Goal: Information Seeking & Learning: Learn about a topic

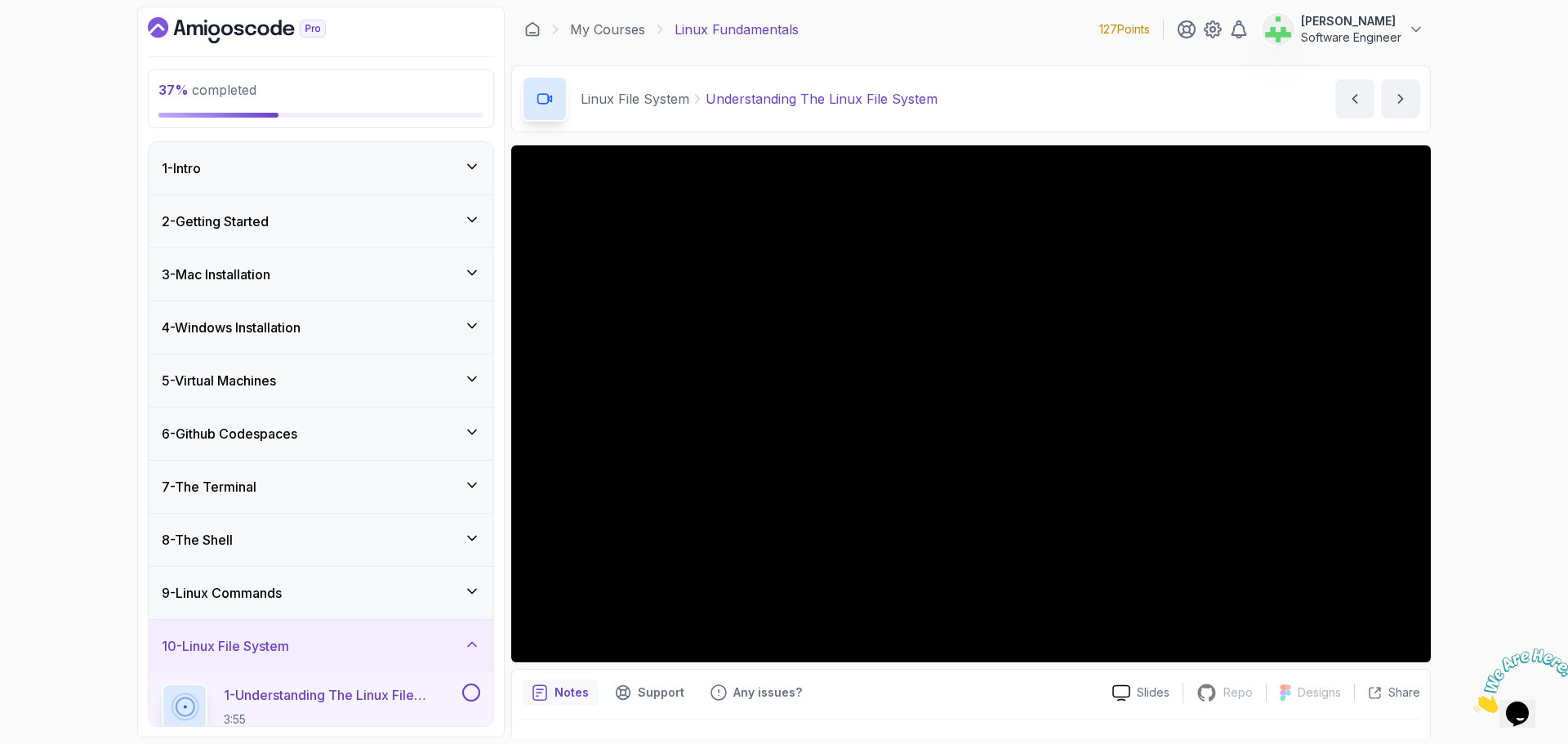
scroll to position [376, 0]
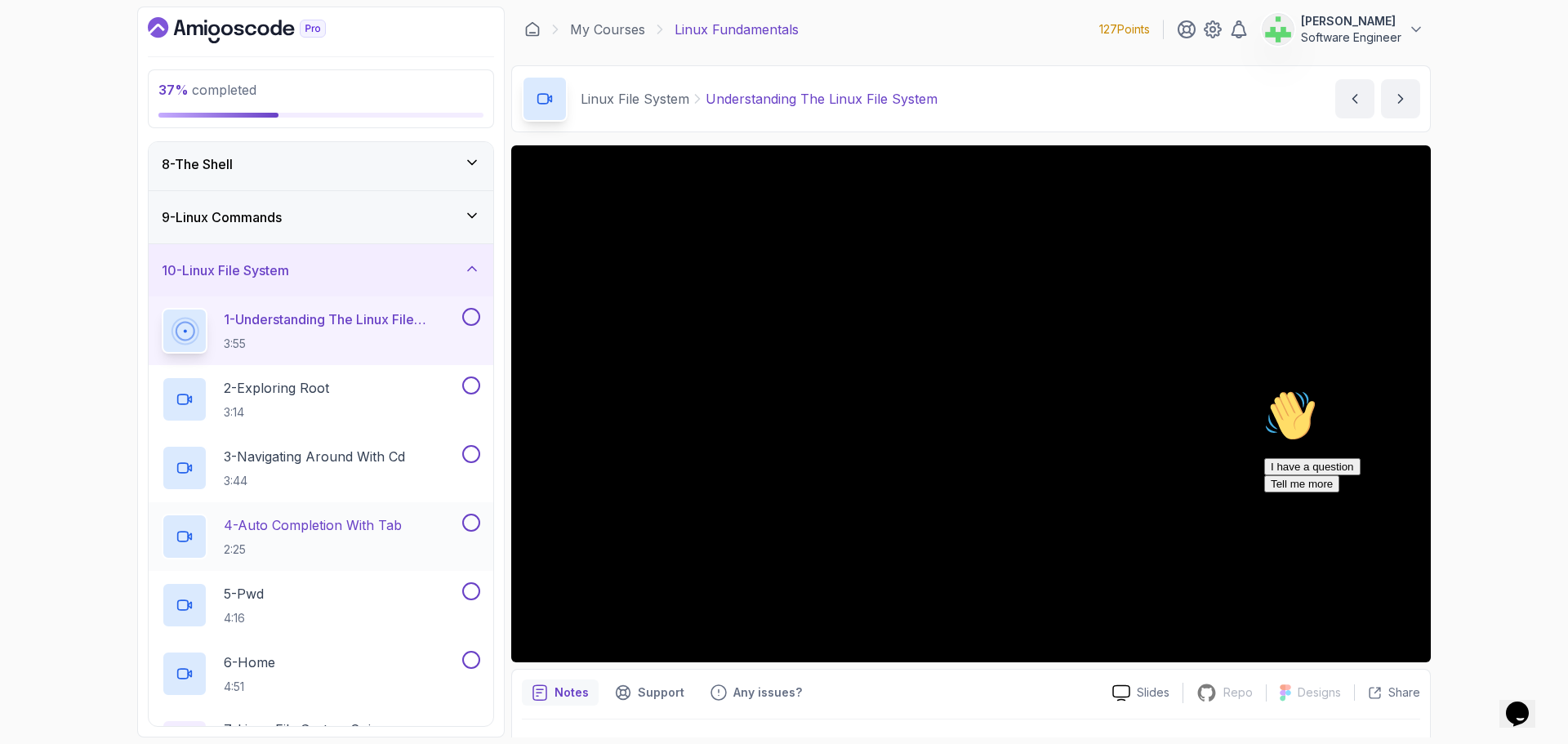
click at [353, 528] on p "4 - Auto Completion With Tab" at bounding box center [313, 525] width 178 height 19
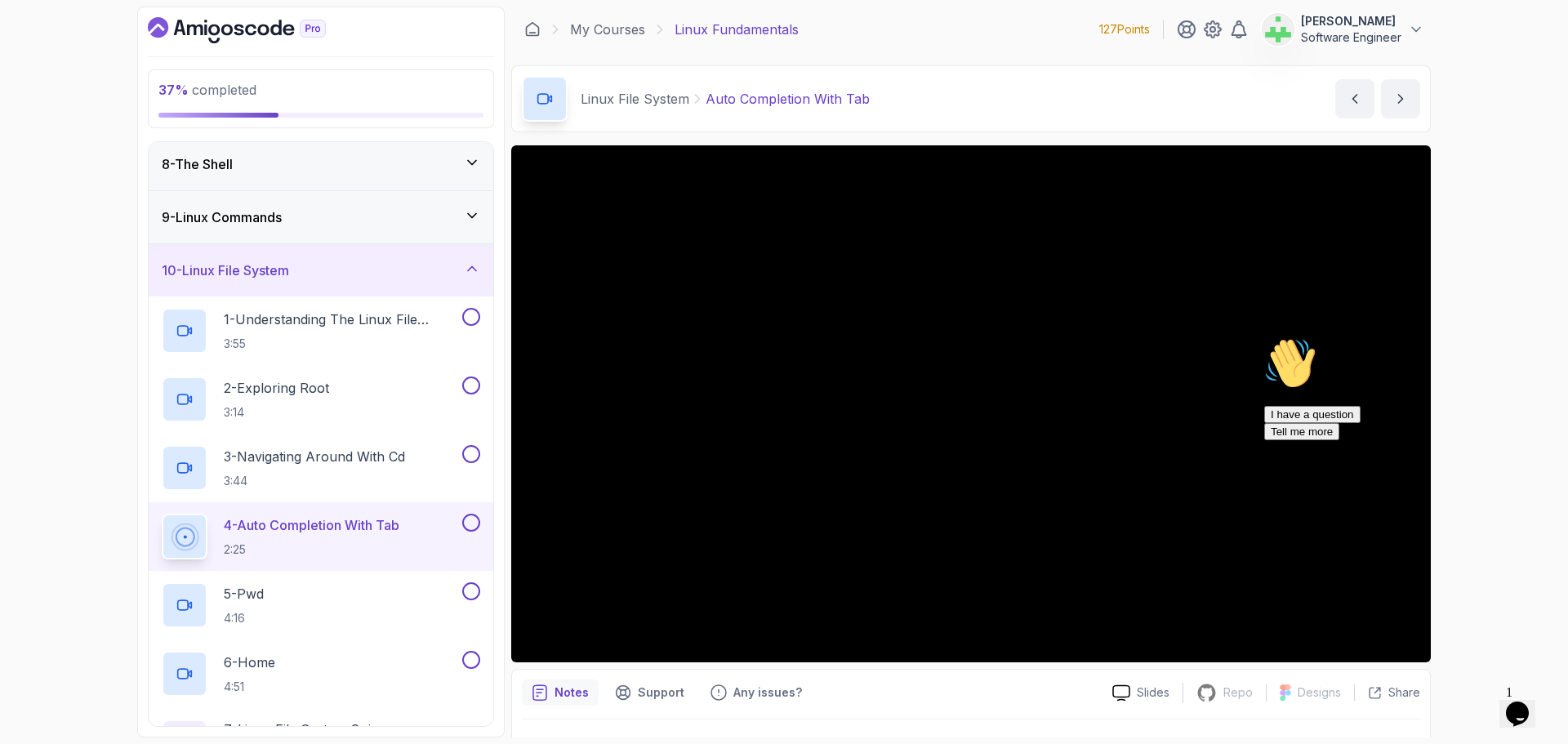
click at [1518, 345] on div "Hi! How can we help? I have a question Tell me more" at bounding box center [1411, 389] width 294 height 103
click at [1511, 355] on div "Hi! How can we help? I have a question Tell me more" at bounding box center [1411, 389] width 294 height 103
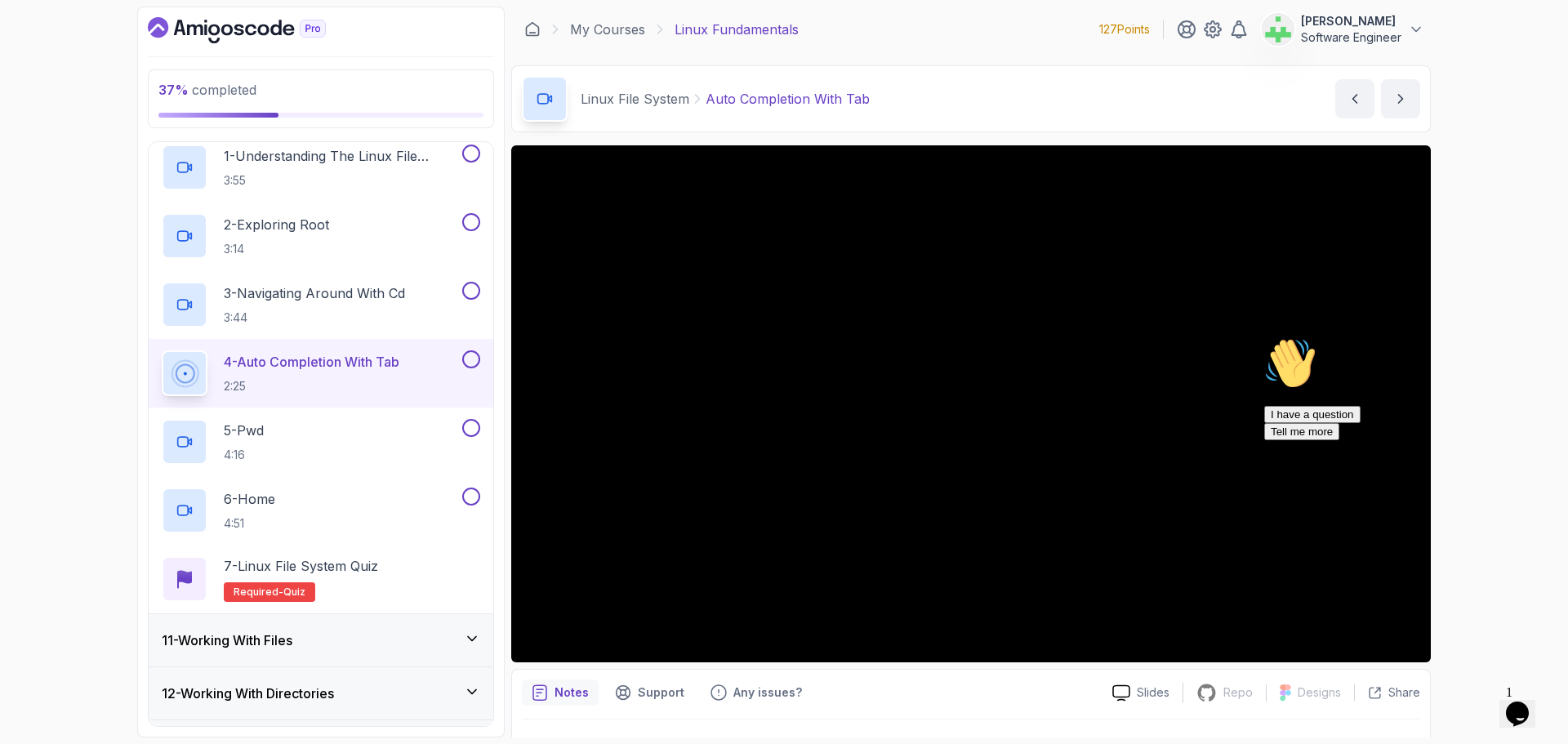
scroll to position [38, 0]
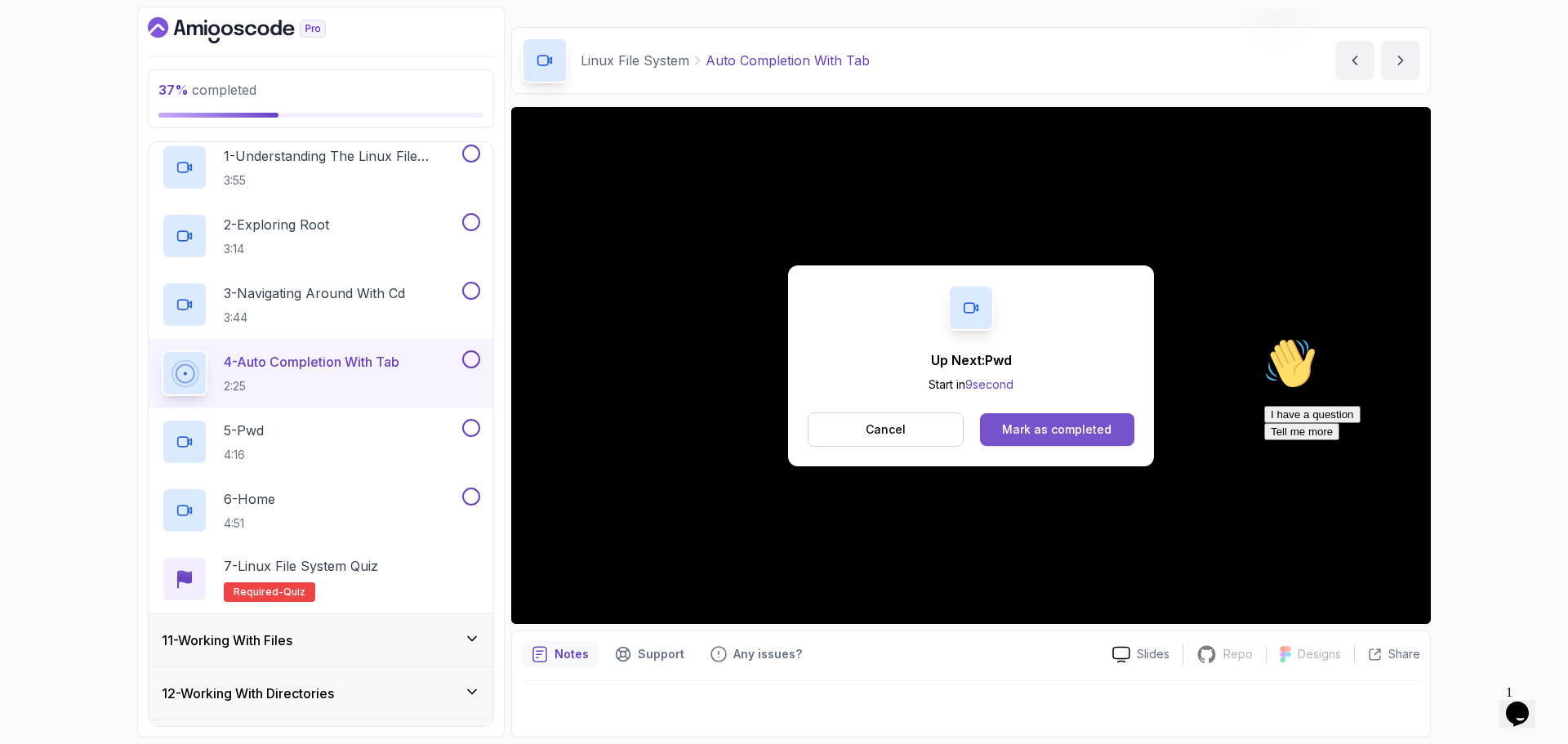
click at [1089, 429] on div "Mark as completed" at bounding box center [1057, 430] width 110 height 16
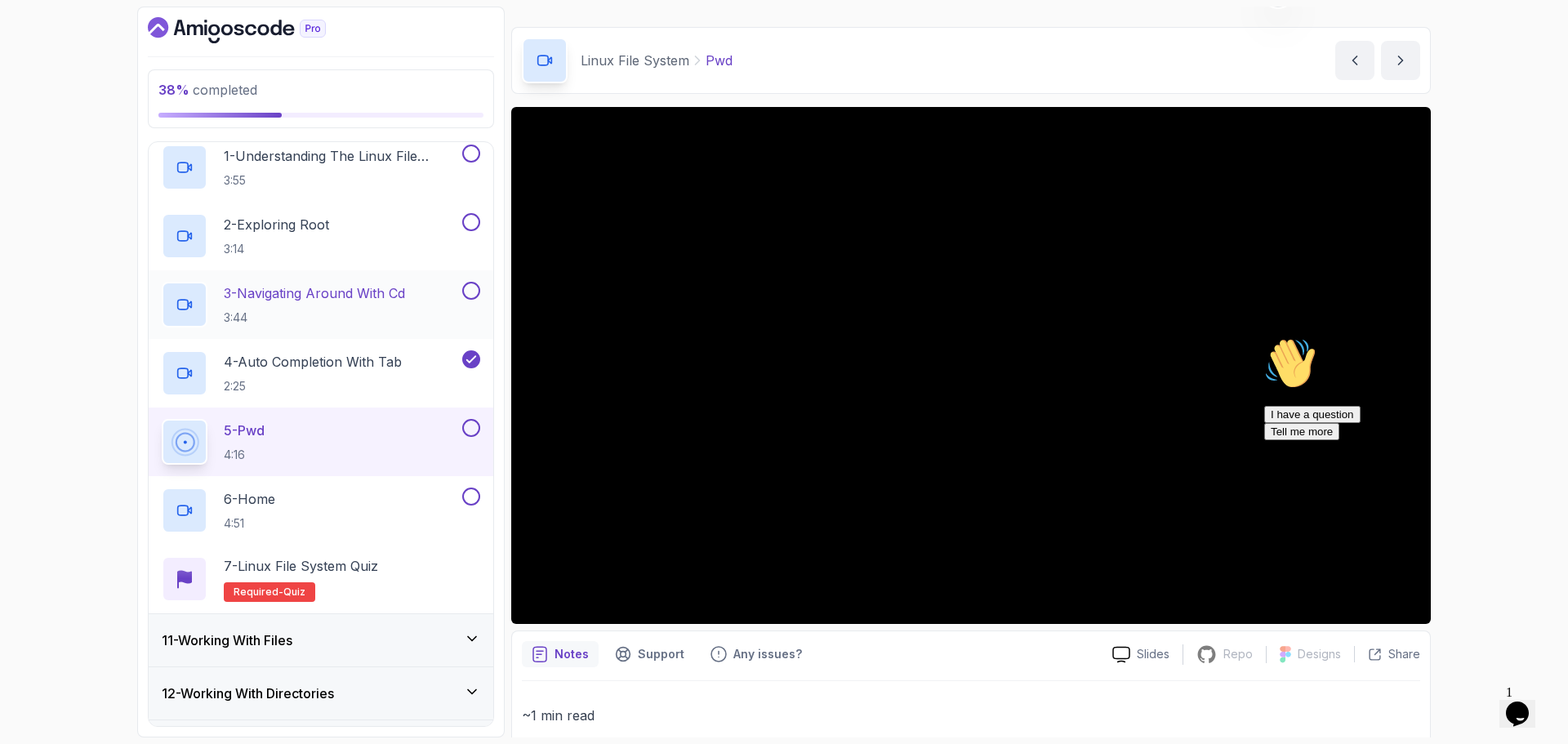
click at [365, 294] on p "3 - Navigating Around With Cd" at bounding box center [314, 293] width 182 height 19
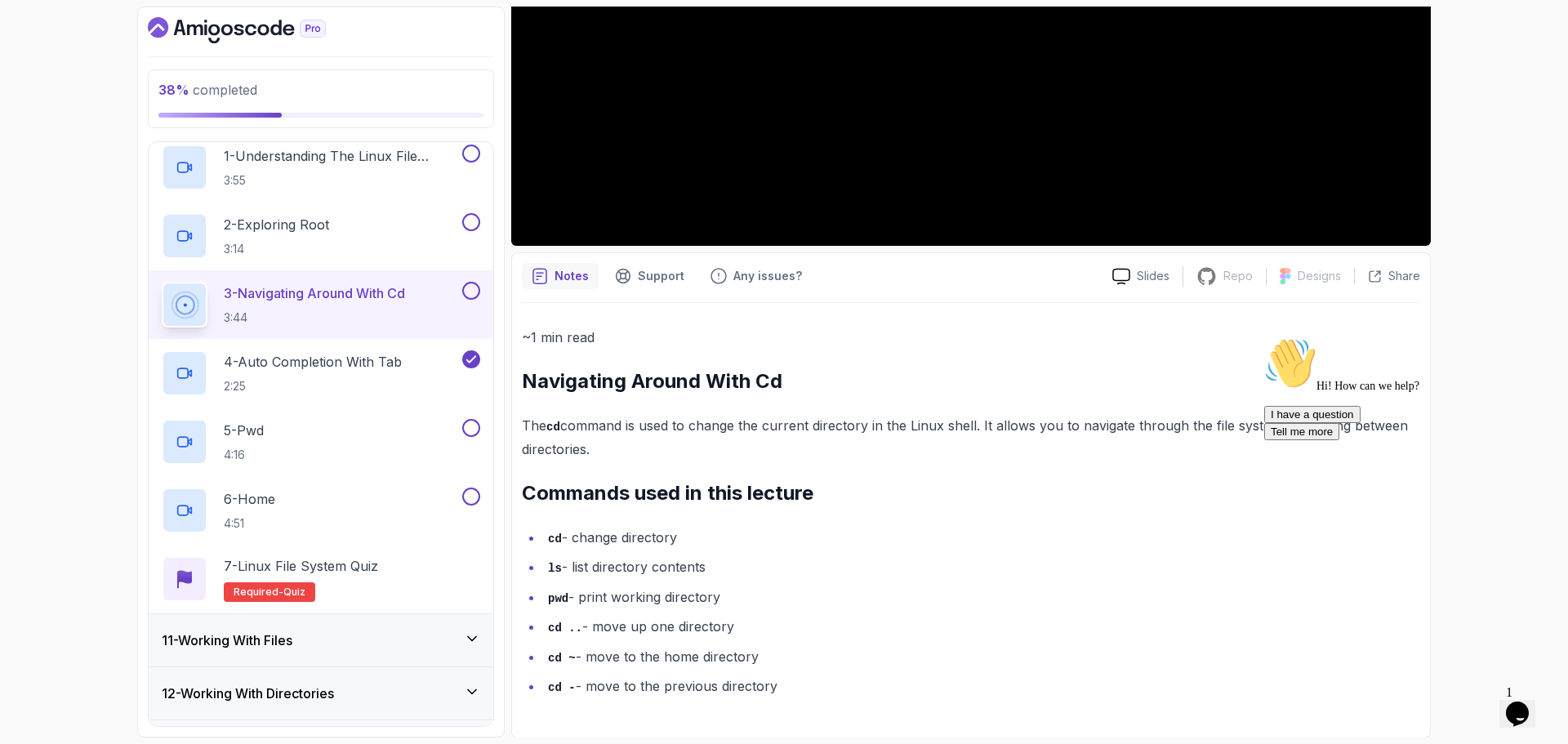
scroll to position [417, 0]
drag, startPoint x: 521, startPoint y: 381, endPoint x: 909, endPoint y: 701, distance: 502.9
click at [909, 701] on div "Notes Support Any issues? Slides Repo Repository not available Designs Design n…" at bounding box center [970, 494] width 920 height 486
copy div "Navigating Around With Cd The cd command is used to change the current director…"
click at [937, 446] on p "The cd command is used to change the current directory in the Linux shell. It a…" at bounding box center [970, 437] width 899 height 47
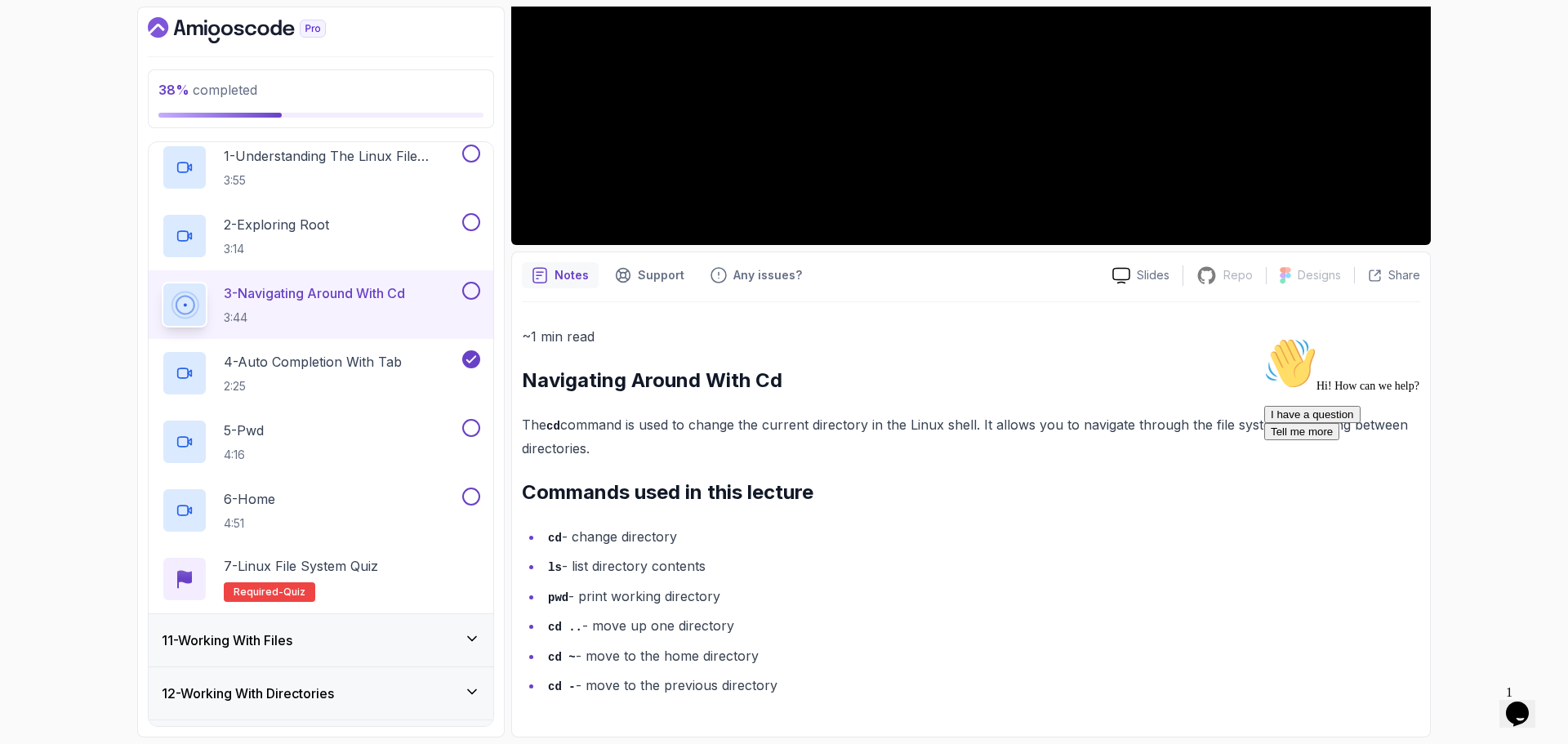
click at [474, 291] on button at bounding box center [471, 291] width 18 height 18
click at [383, 222] on div "2 - Exploring Root 3:14" at bounding box center [311, 236] width 297 height 46
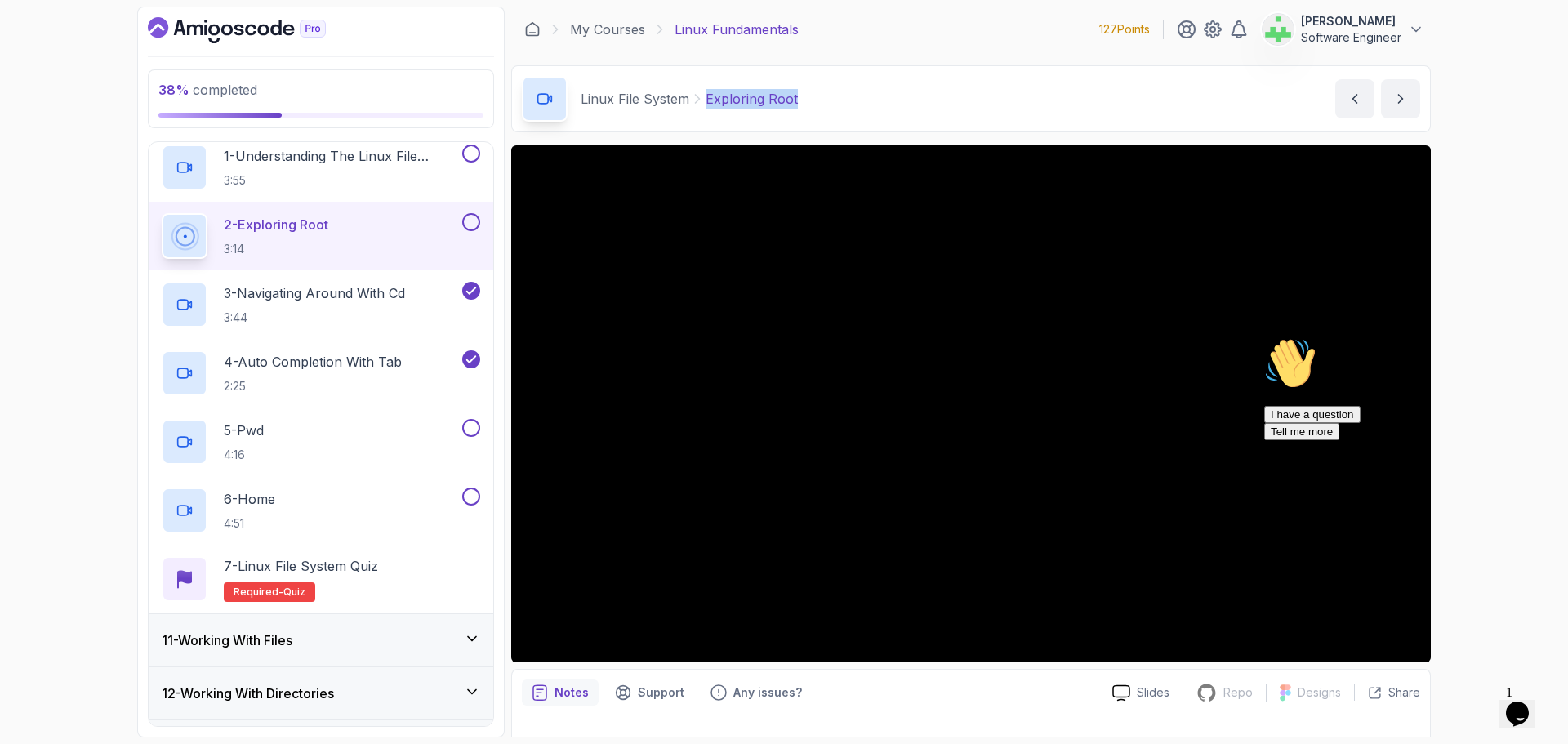
drag, startPoint x: 818, startPoint y: 91, endPoint x: 699, endPoint y: 105, distance: 119.8
click at [699, 105] on div "Linux File System Exploring Root Exploring Root by [PERSON_NAME]" at bounding box center [970, 99] width 920 height 67
click at [868, 87] on div "Linux File System Exploring Root Exploring Root by [PERSON_NAME]" at bounding box center [970, 99] width 920 height 67
drag, startPoint x: 809, startPoint y: 100, endPoint x: 706, endPoint y: 103, distance: 103.0
click at [706, 103] on div "Linux File System Exploring Root Exploring Root by [PERSON_NAME]" at bounding box center [970, 99] width 920 height 67
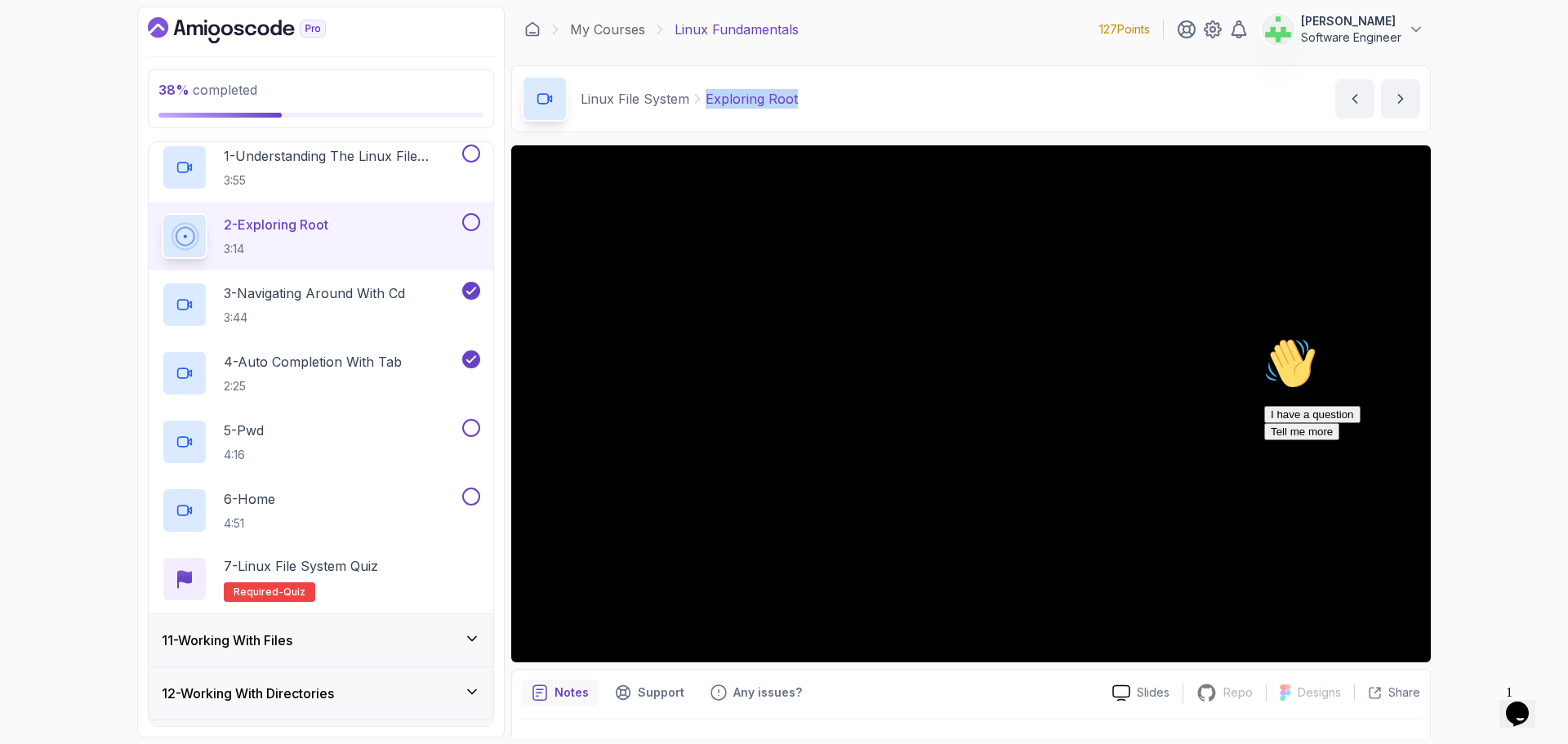
copy p "Exploring Root"
click at [763, 93] on p "Exploring Root" at bounding box center [752, 99] width 92 height 19
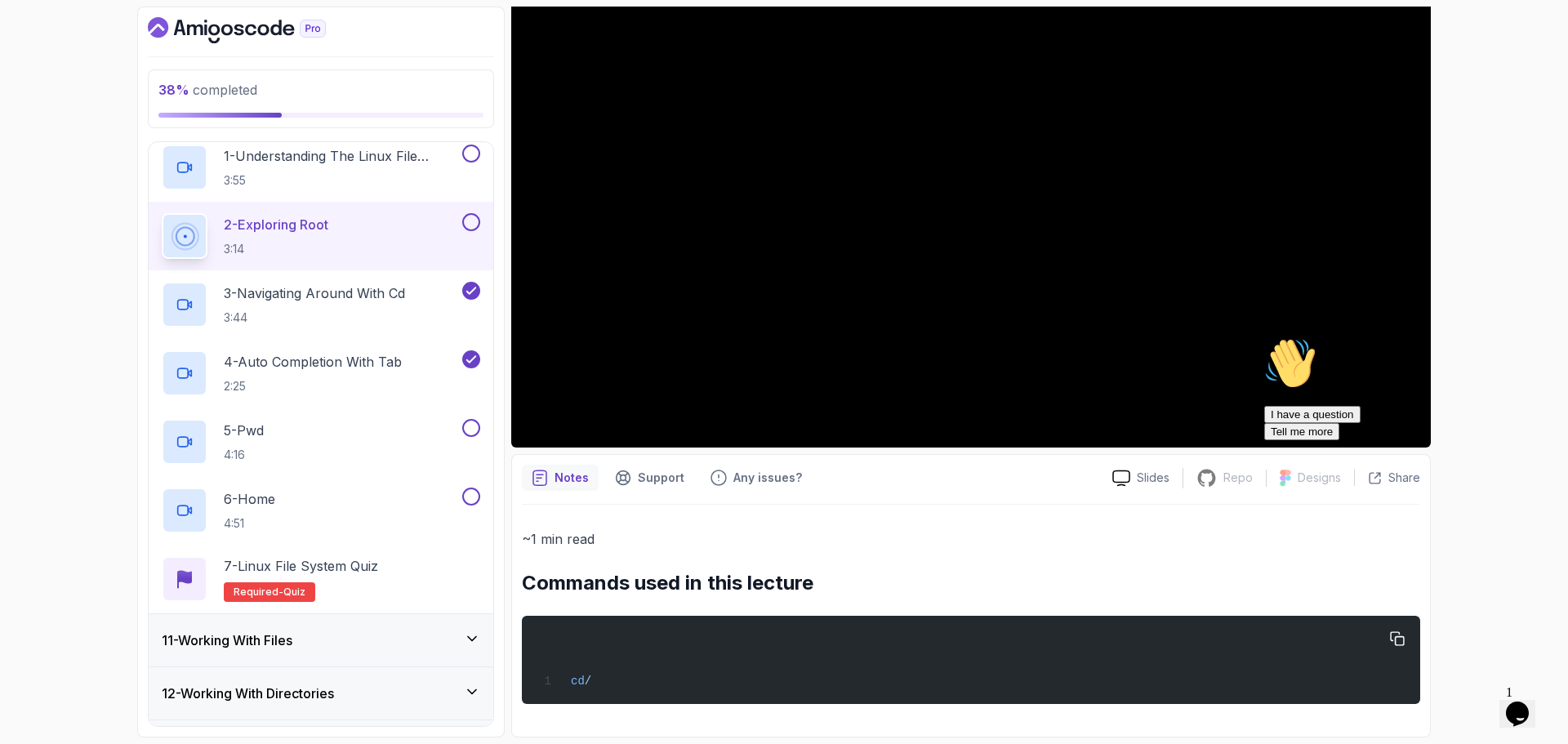
drag, startPoint x: 525, startPoint y: 588, endPoint x: 615, endPoint y: 661, distance: 115.9
click at [615, 661] on div "~1 min read Commands used in this lecture cd /" at bounding box center [970, 616] width 899 height 176
copy div "Commands used in this lecture cd /"
click at [622, 664] on div "cd /" at bounding box center [970, 660] width 872 height 68
click at [625, 577] on h2 "Commands used in this lecture" at bounding box center [970, 584] width 899 height 27
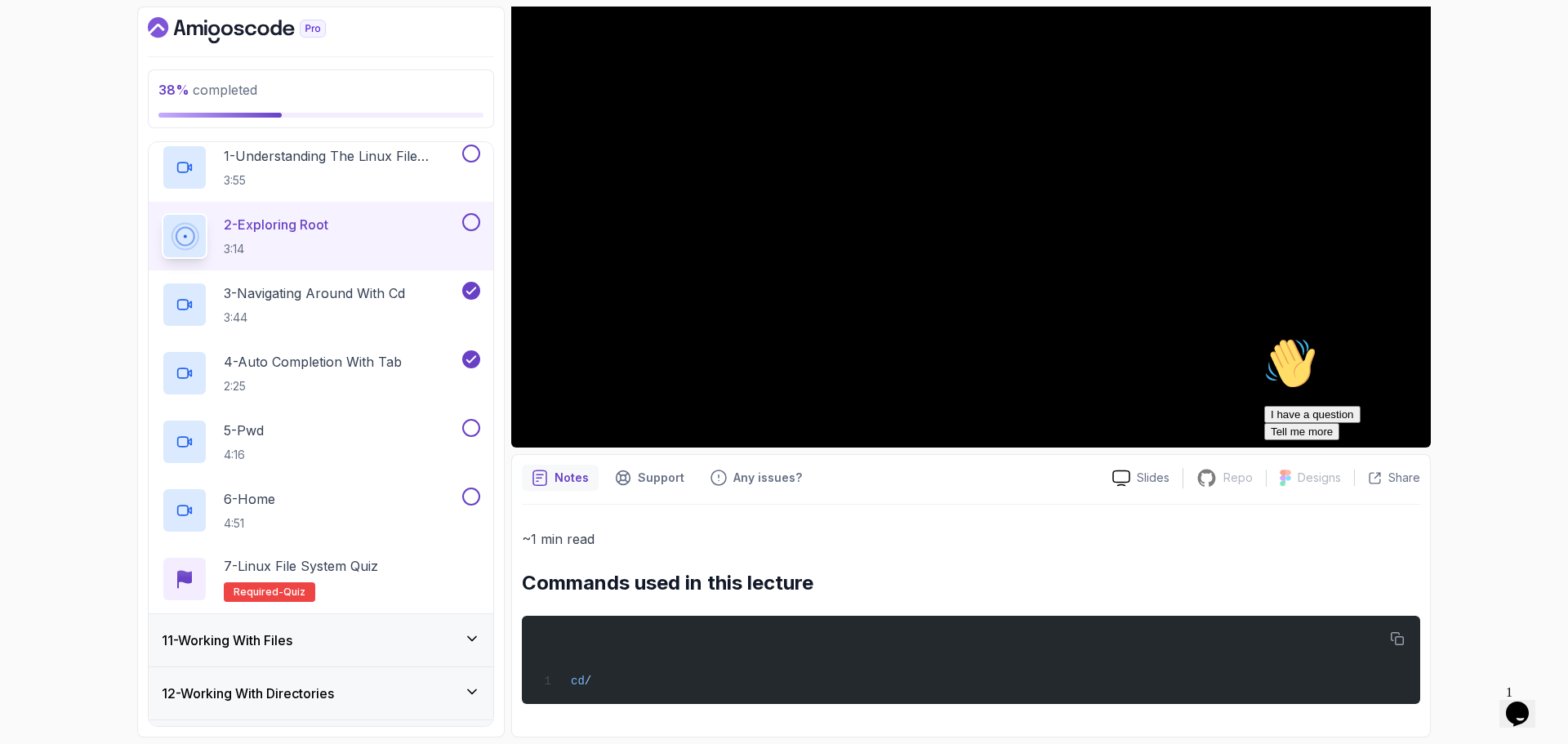
scroll to position [0, 0]
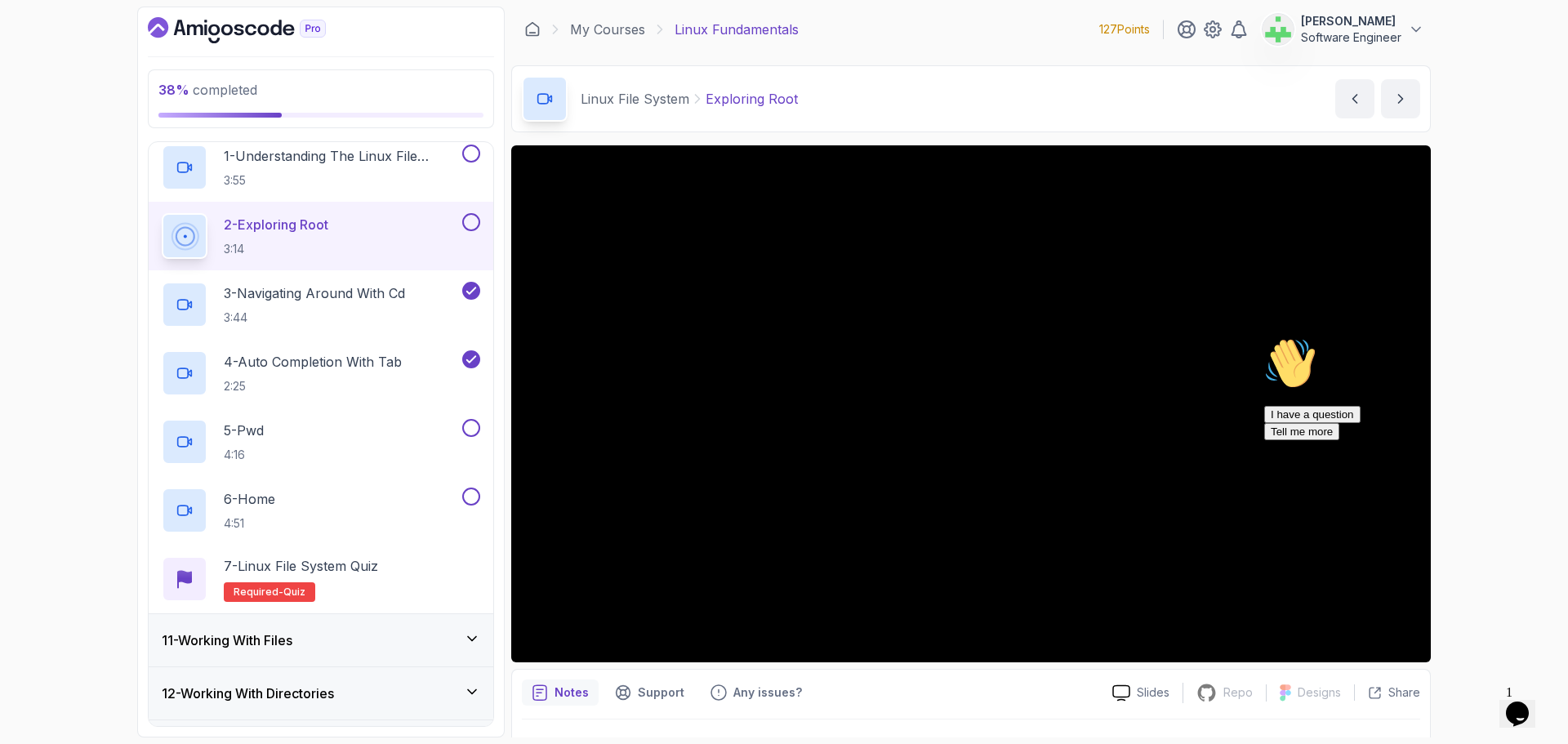
click at [1535, 365] on div "Hi! How can we help? I have a question Tell me more" at bounding box center [1411, 389] width 294 height 103
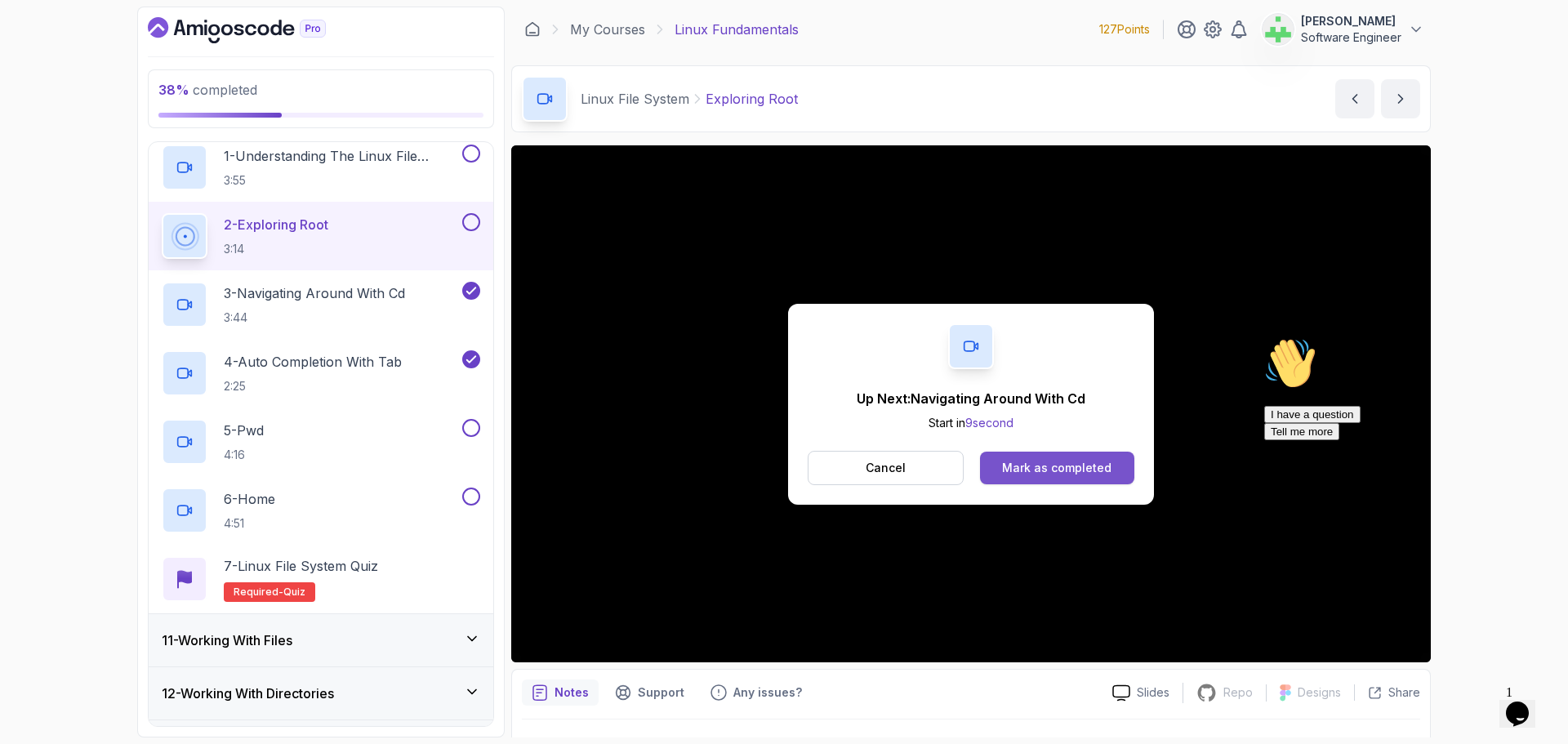
click at [1116, 469] on button "Mark as completed" at bounding box center [1057, 468] width 154 height 33
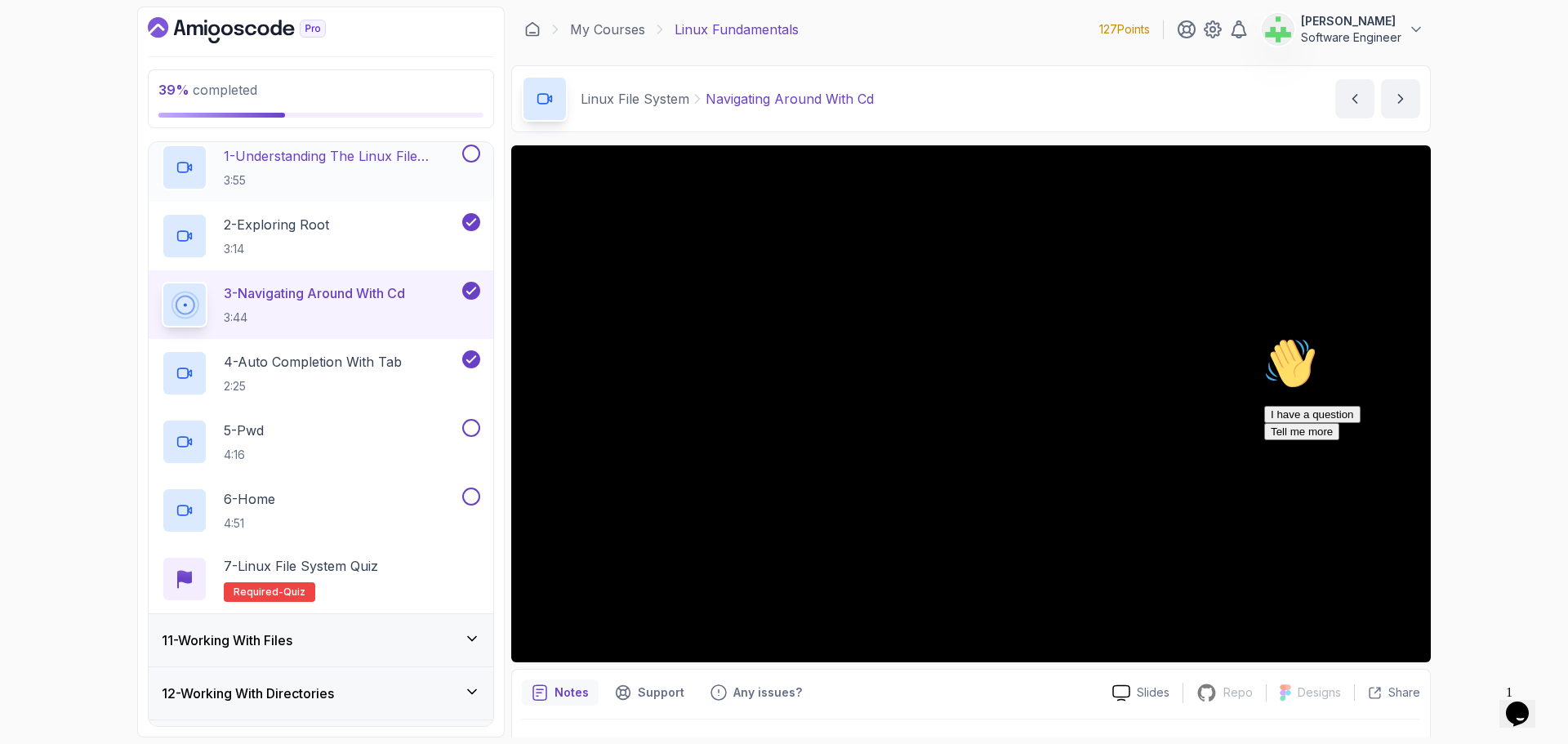
click at [396, 159] on p "1 - Understanding The Linux File System" at bounding box center [342, 156] width 236 height 19
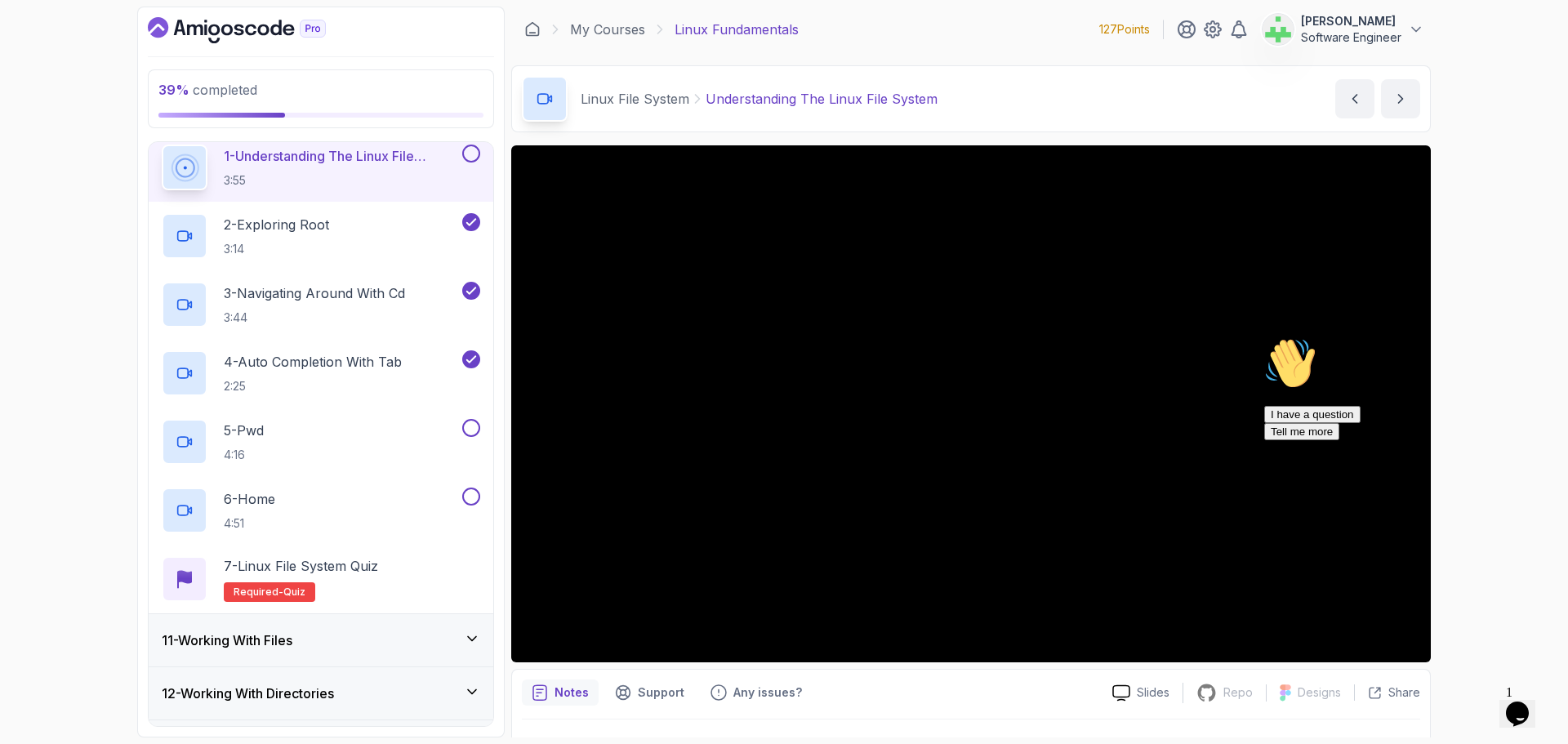
click at [1412, 440] on div "I have a question Tell me more" at bounding box center [1411, 422] width 294 height 35
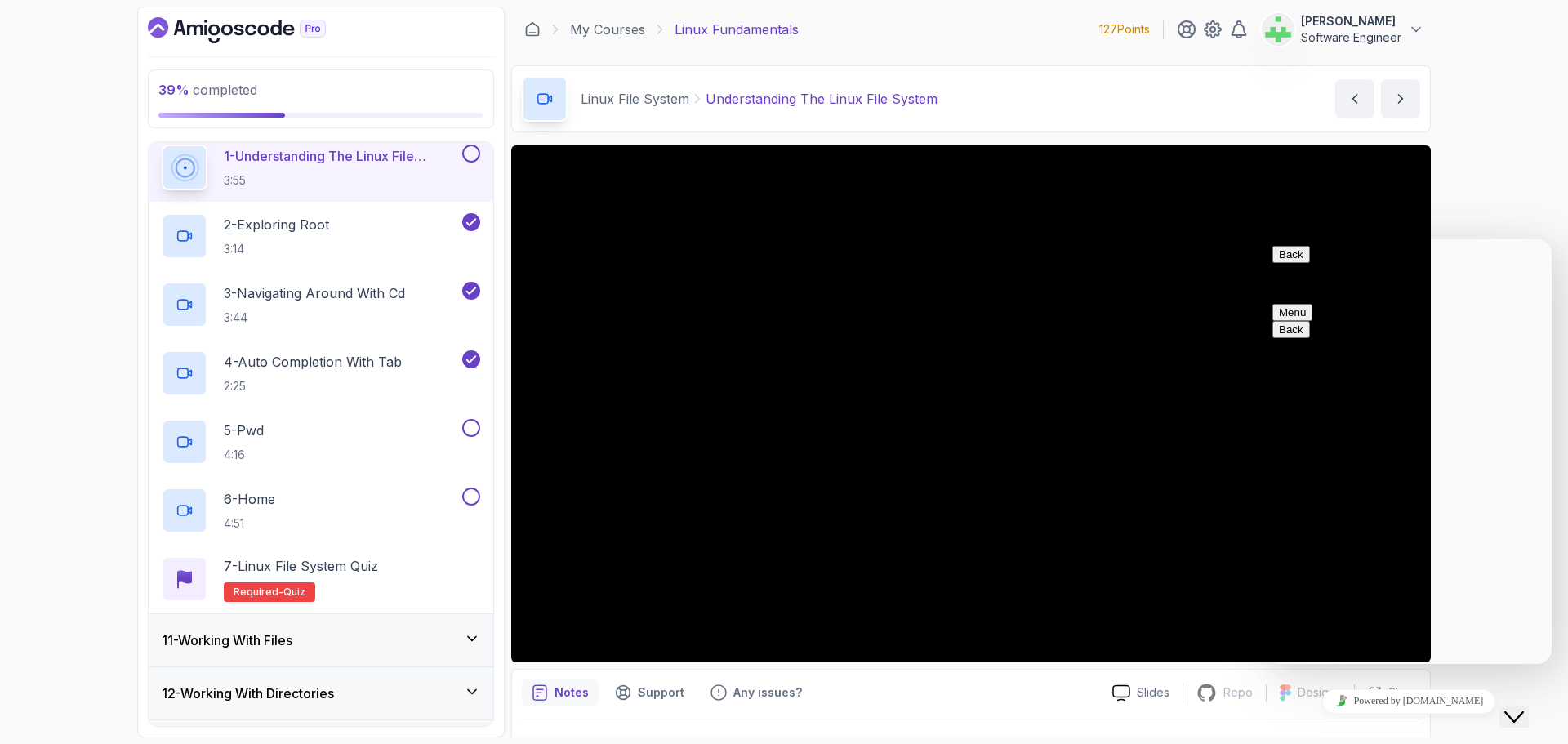
click at [1527, 707] on button "Close Chat This icon closes the chat window." at bounding box center [1513, 717] width 29 height 21
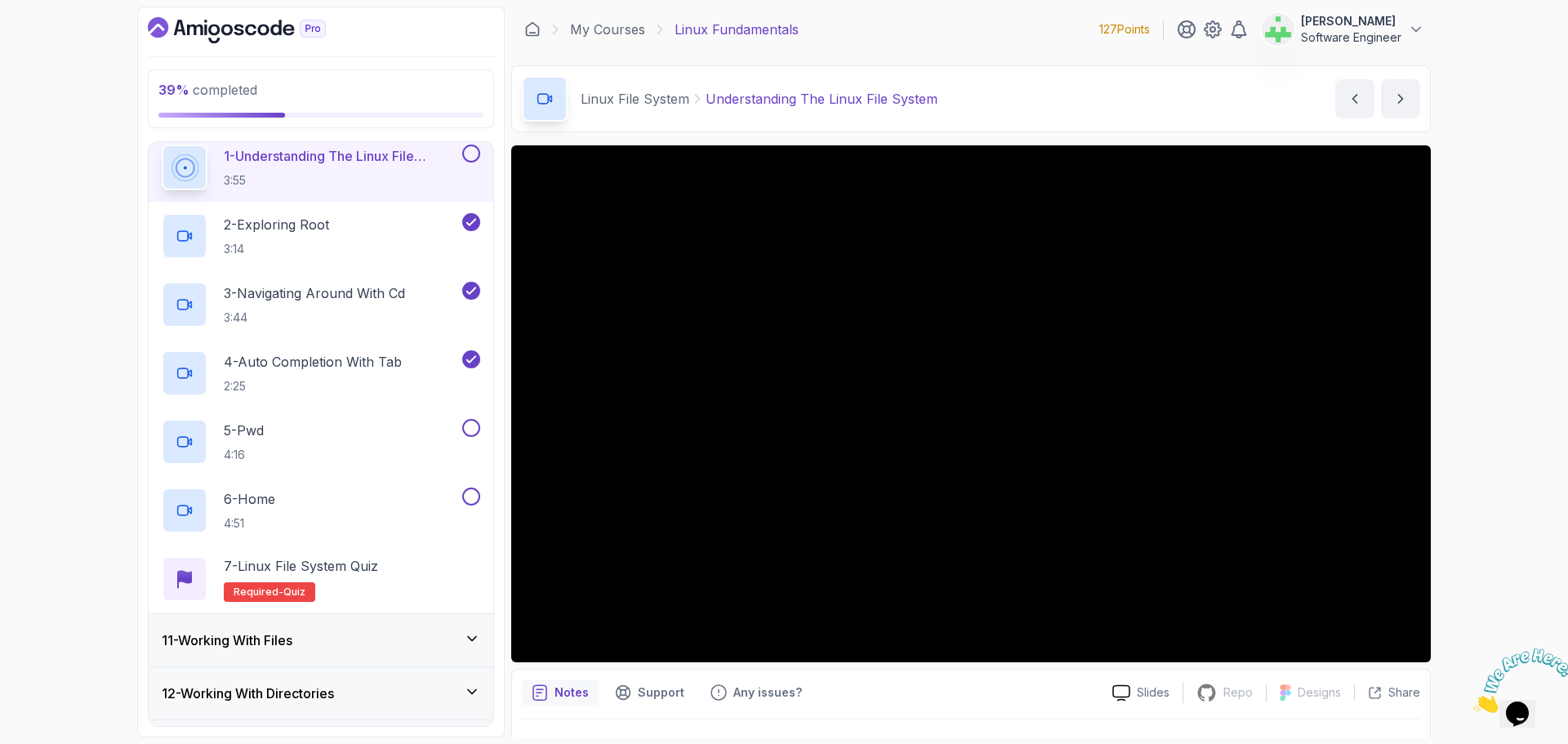
click at [1473, 701] on icon "Close" at bounding box center [1473, 709] width 0 height 14
click at [473, 156] on button at bounding box center [471, 153] width 18 height 18
click at [259, 437] on p "5 - Pwd" at bounding box center [243, 430] width 40 height 19
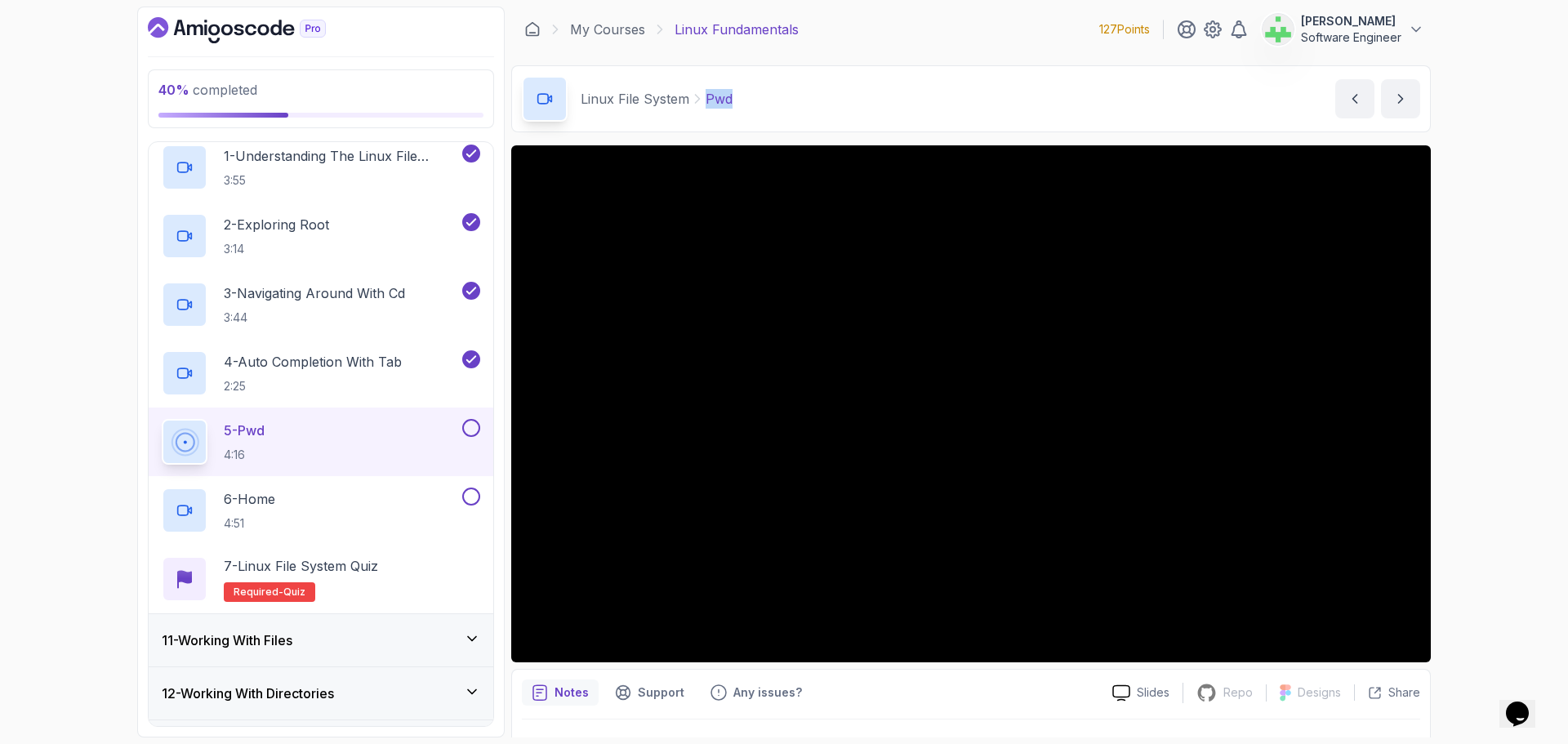
drag, startPoint x: 748, startPoint y: 100, endPoint x: 702, endPoint y: 105, distance: 46.3
click at [702, 105] on div "Linux File System Pwd Pwd by [PERSON_NAME]" at bounding box center [970, 99] width 920 height 67
copy p "Pwd"
click at [301, 367] on p "4 - Auto Completion With Tab" at bounding box center [313, 362] width 178 height 19
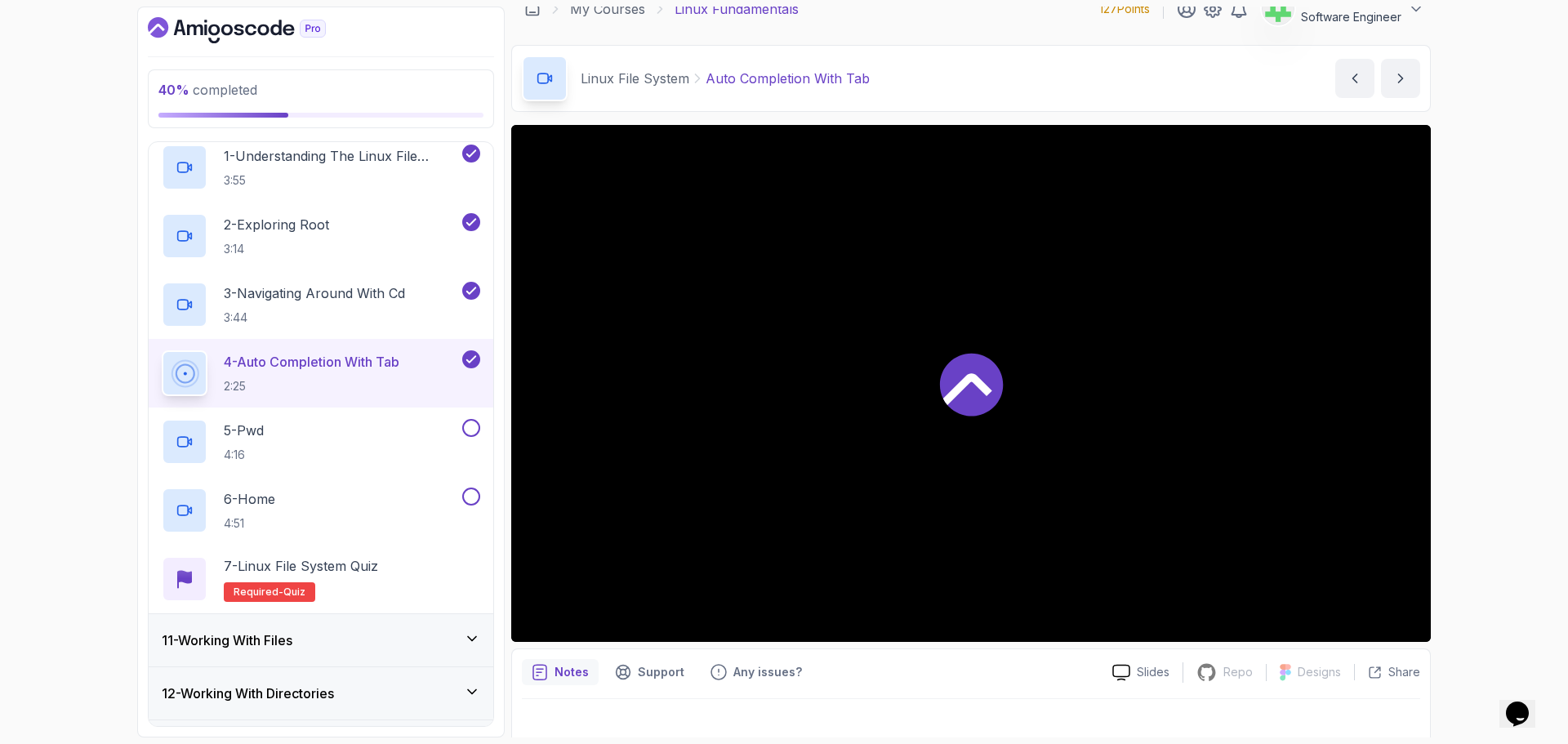
scroll to position [38, 0]
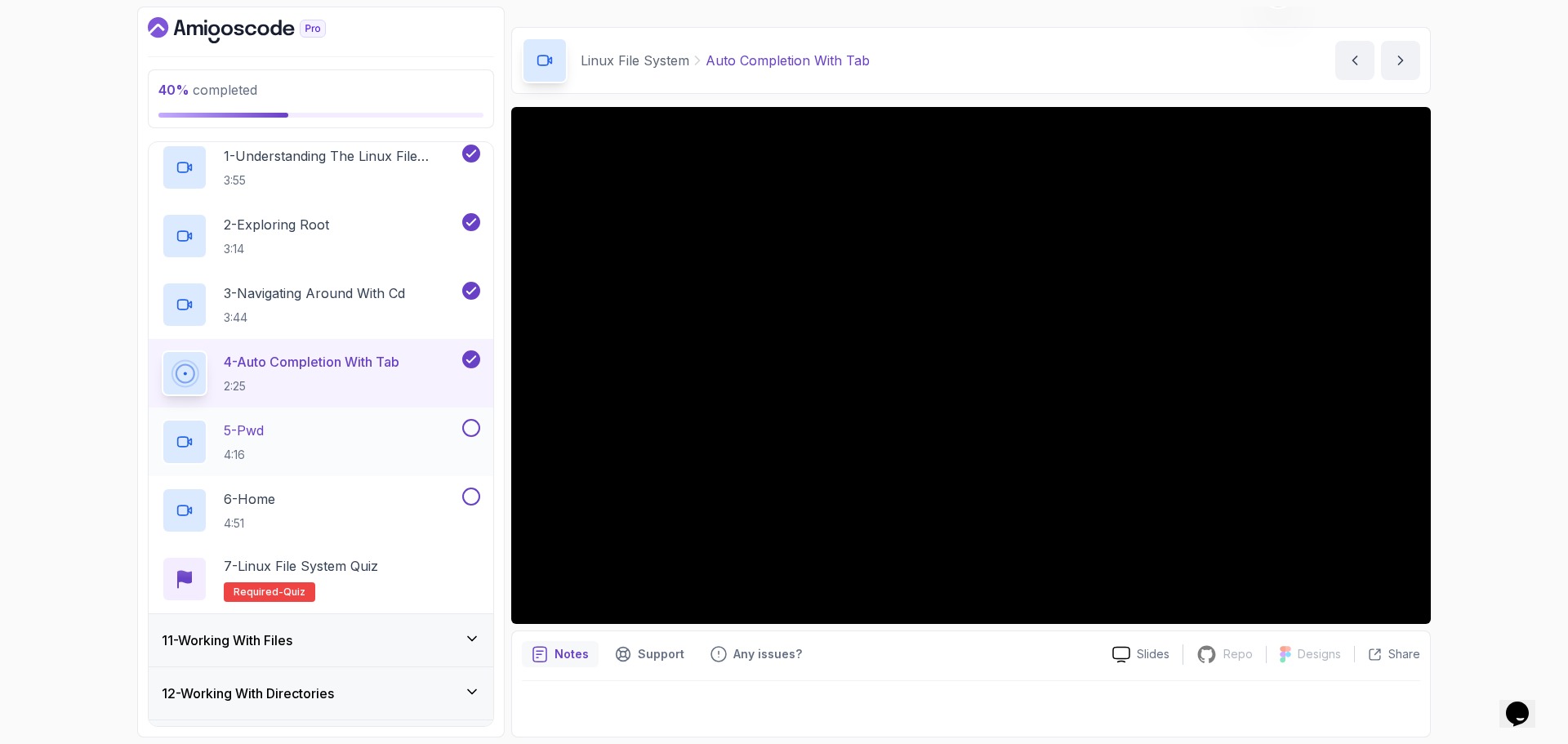
click at [264, 426] on p "5 - Pwd" at bounding box center [243, 430] width 40 height 19
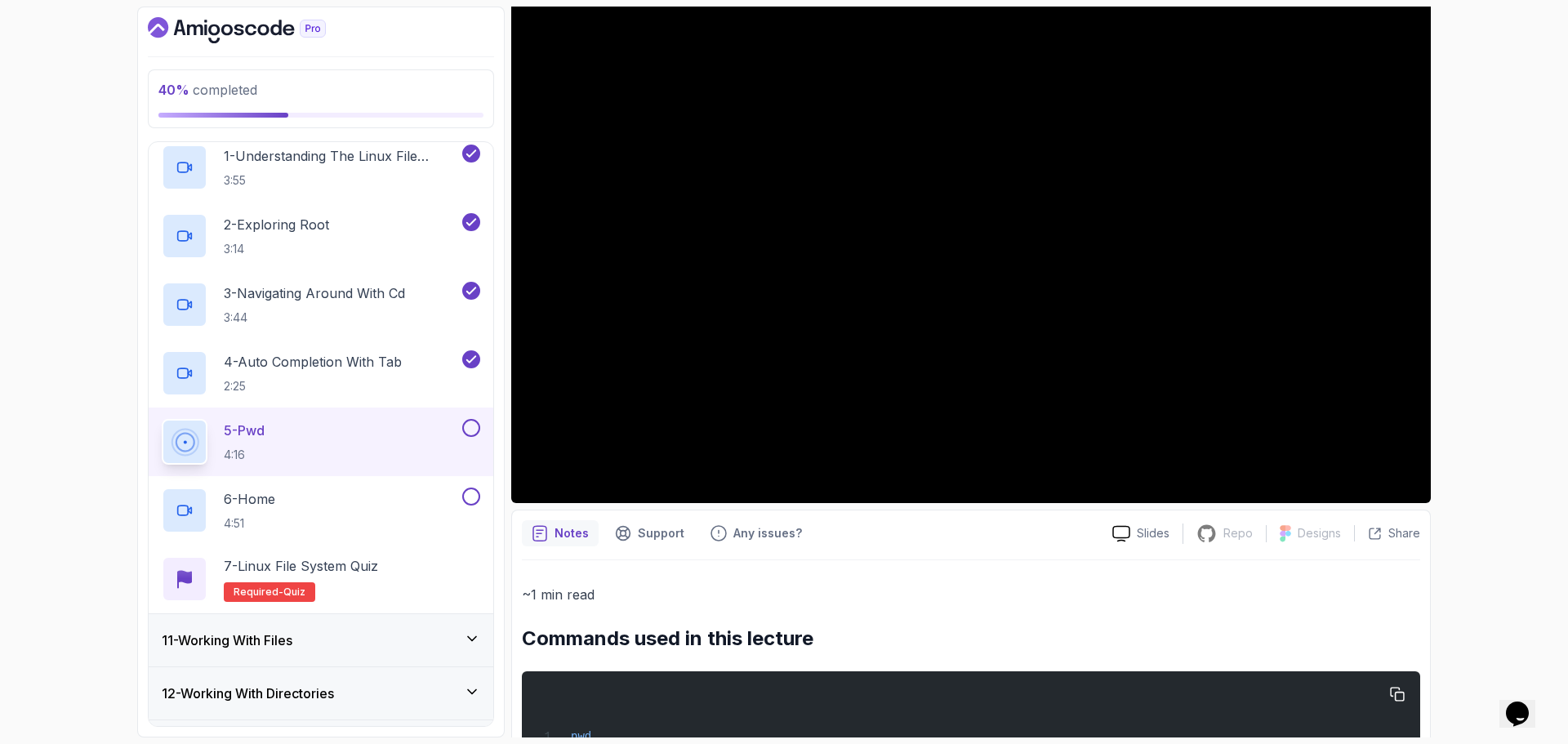
scroll to position [216, 0]
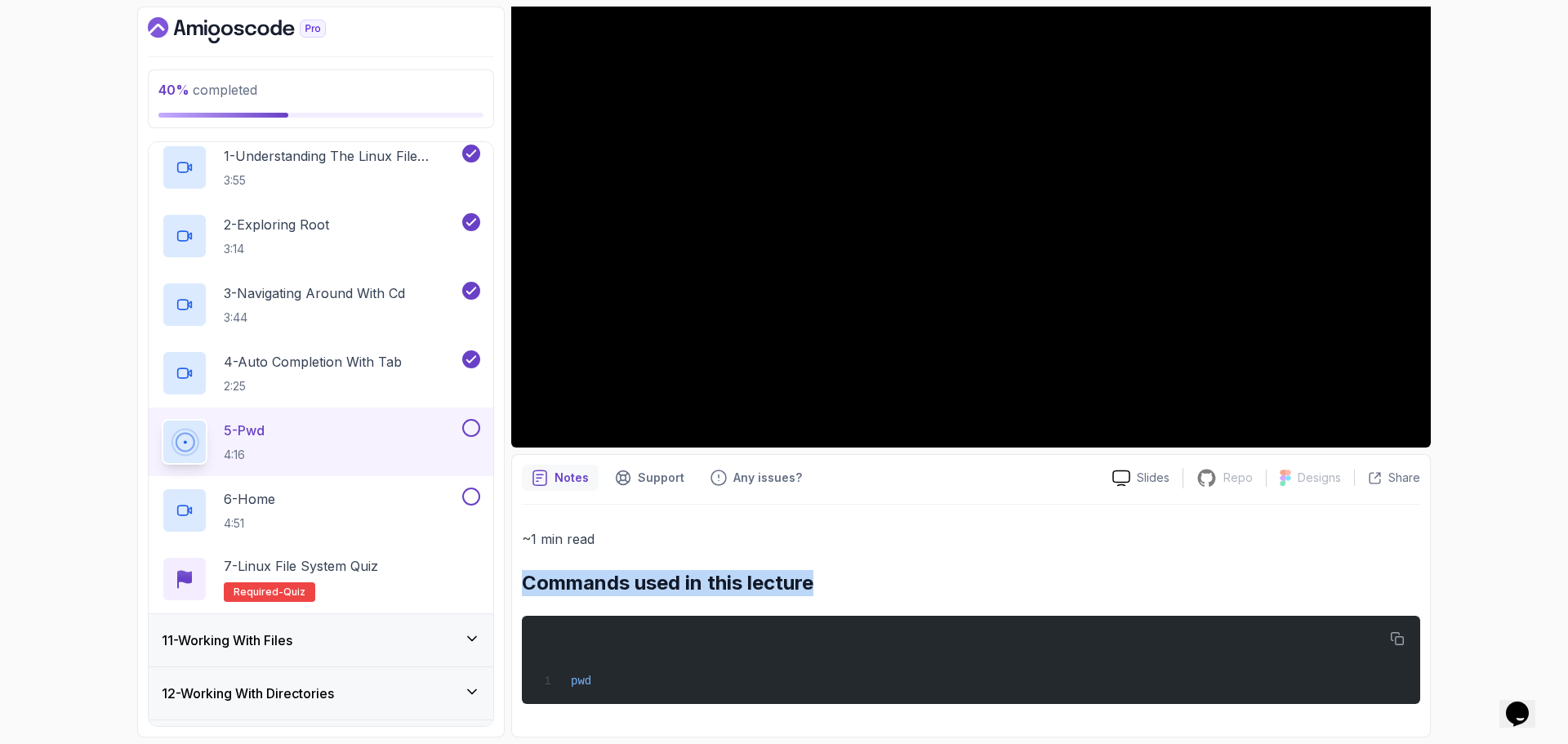
drag, startPoint x: 519, startPoint y: 584, endPoint x: 857, endPoint y: 580, distance: 338.0
click at [857, 580] on div "Notes Support Any issues? Slides Repo Repository not available Designs Design n…" at bounding box center [970, 596] width 920 height 283
copy h2 "Commands used in this lecture"
click at [861, 582] on h2 "Commands used in this lecture" at bounding box center [970, 584] width 899 height 27
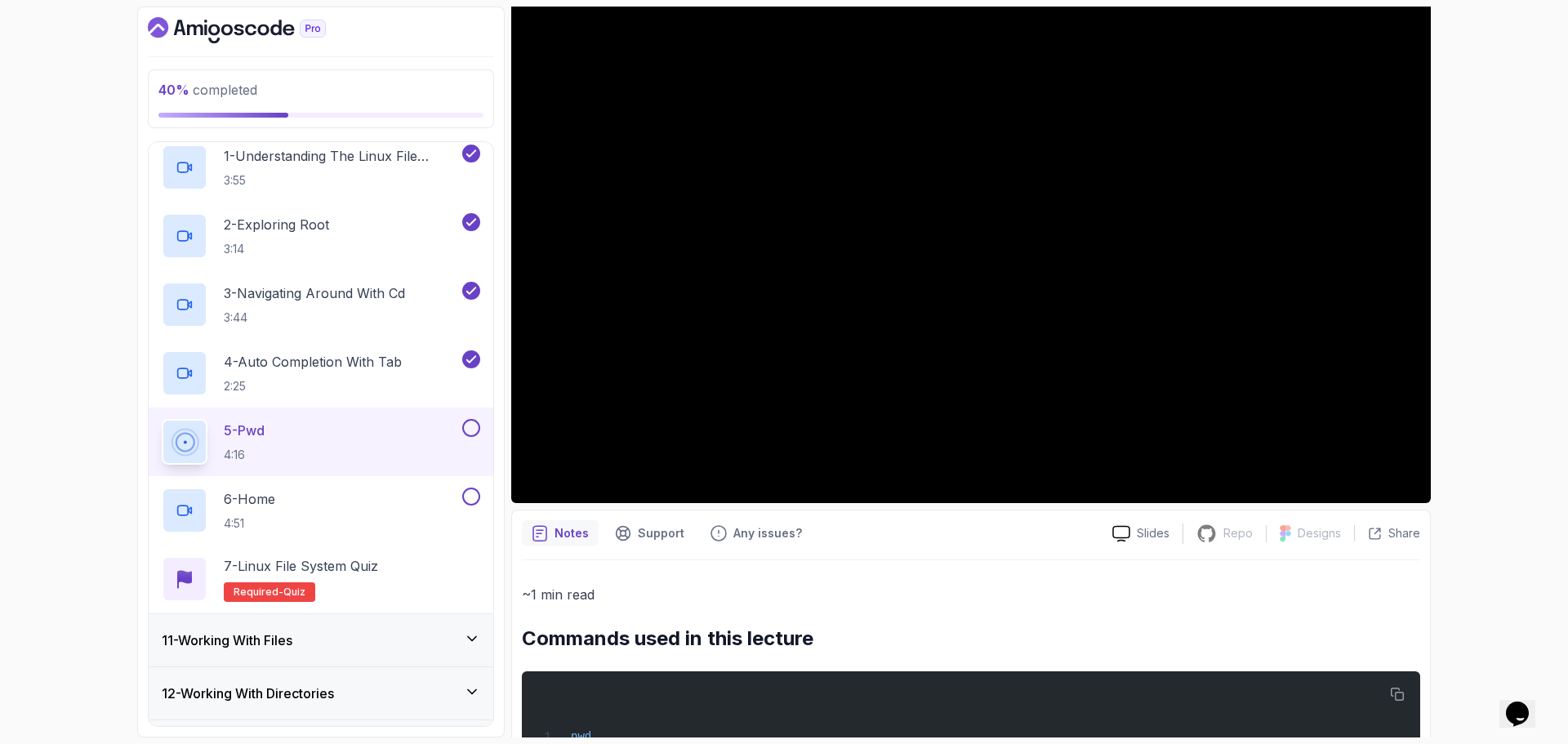
scroll to position [134, 0]
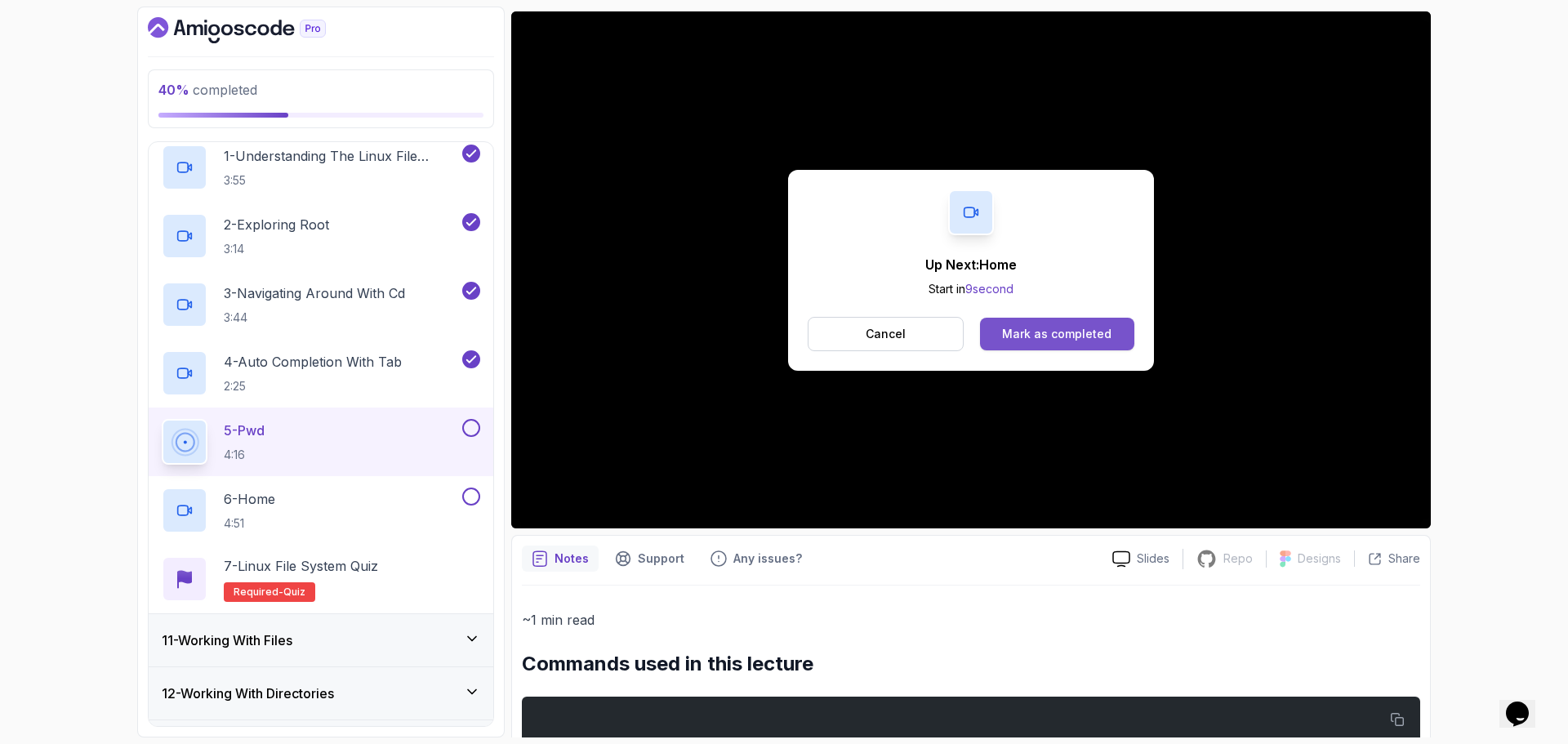
click at [1048, 336] on div "Mark as completed" at bounding box center [1057, 334] width 110 height 16
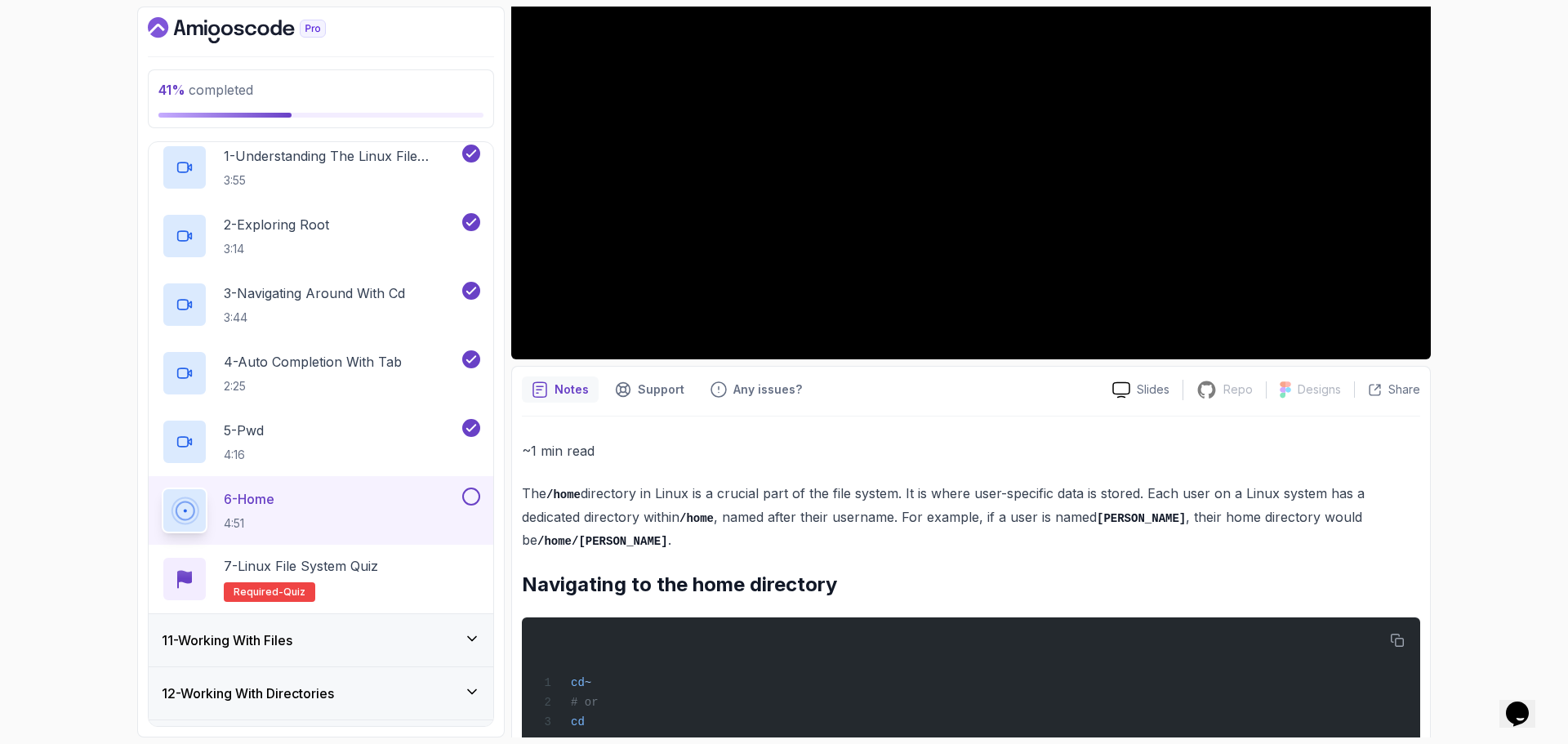
scroll to position [322, 0]
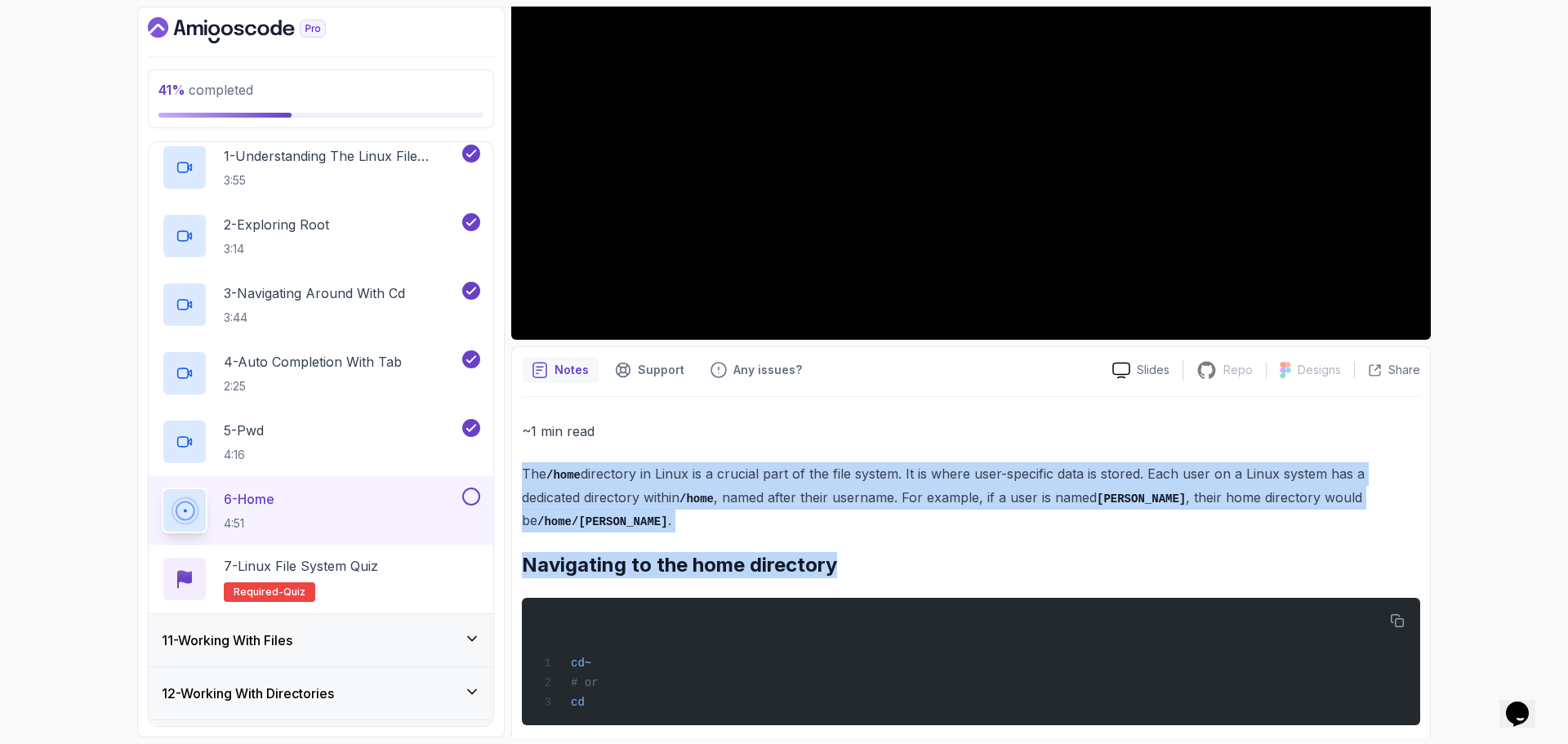
drag, startPoint x: 521, startPoint y: 474, endPoint x: 880, endPoint y: 538, distance: 364.7
click at [880, 538] on div "Notes Support Any issues? Slides Repo Repository not available Designs Design n…" at bounding box center [970, 553] width 920 height 413
copy div "The /home directory in [GEOGRAPHIC_DATA] is a crucial part of the file system. …"
click at [880, 553] on h2 "Navigating to the home directory" at bounding box center [970, 566] width 899 height 27
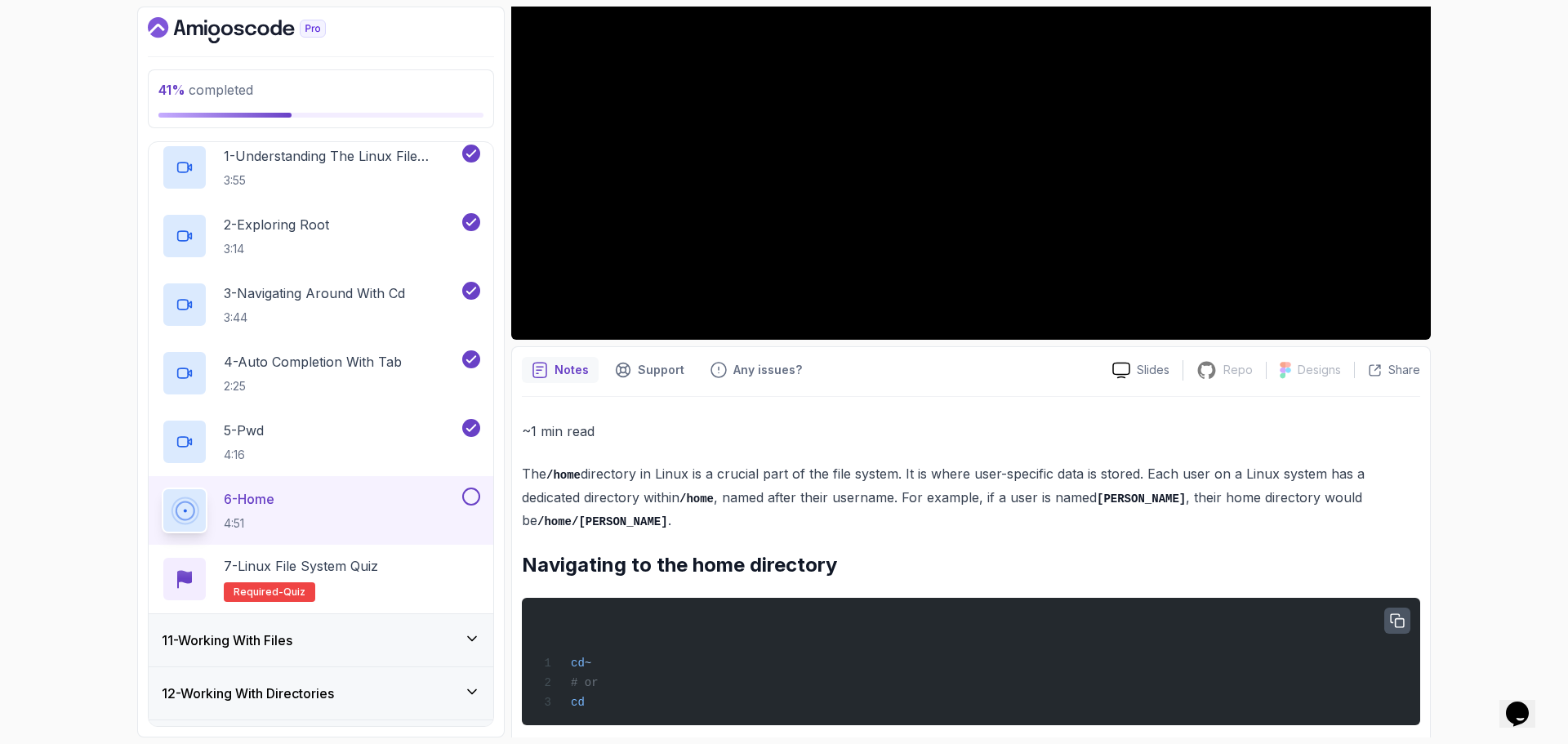
click at [1394, 614] on icon "button" at bounding box center [1397, 621] width 15 height 15
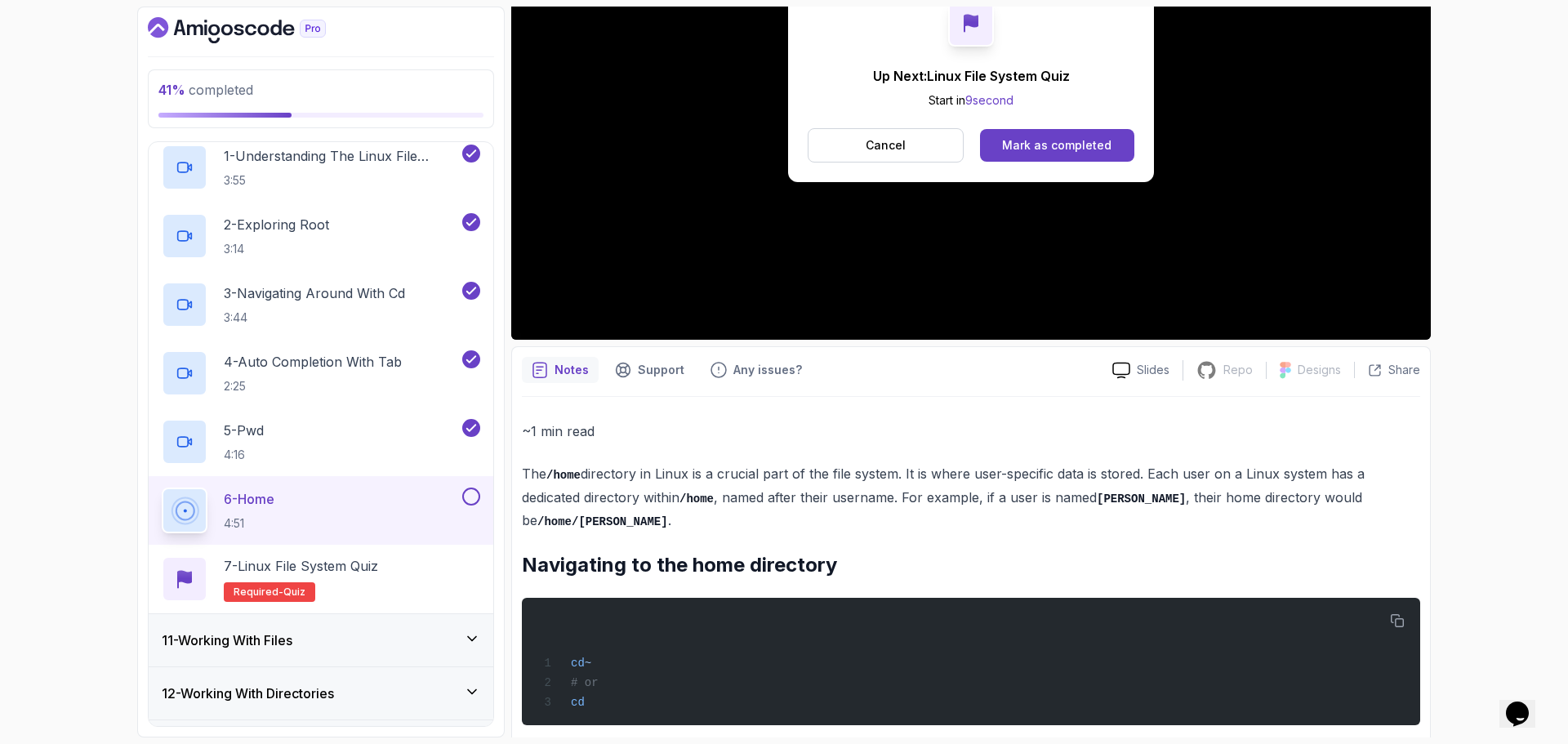
click at [1085, 147] on div "Mark as completed" at bounding box center [1057, 145] width 110 height 16
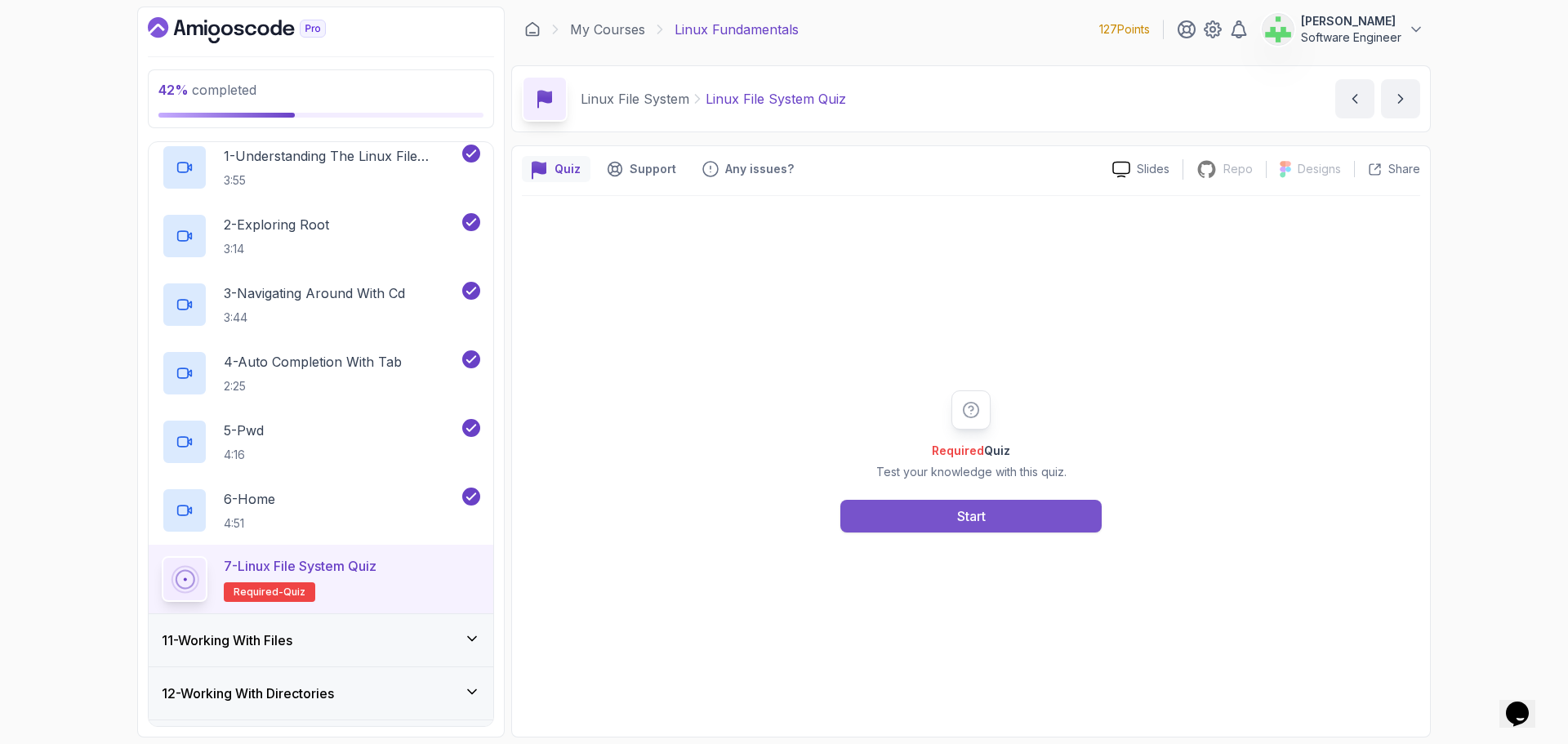
click at [980, 513] on div "Start" at bounding box center [971, 516] width 28 height 19
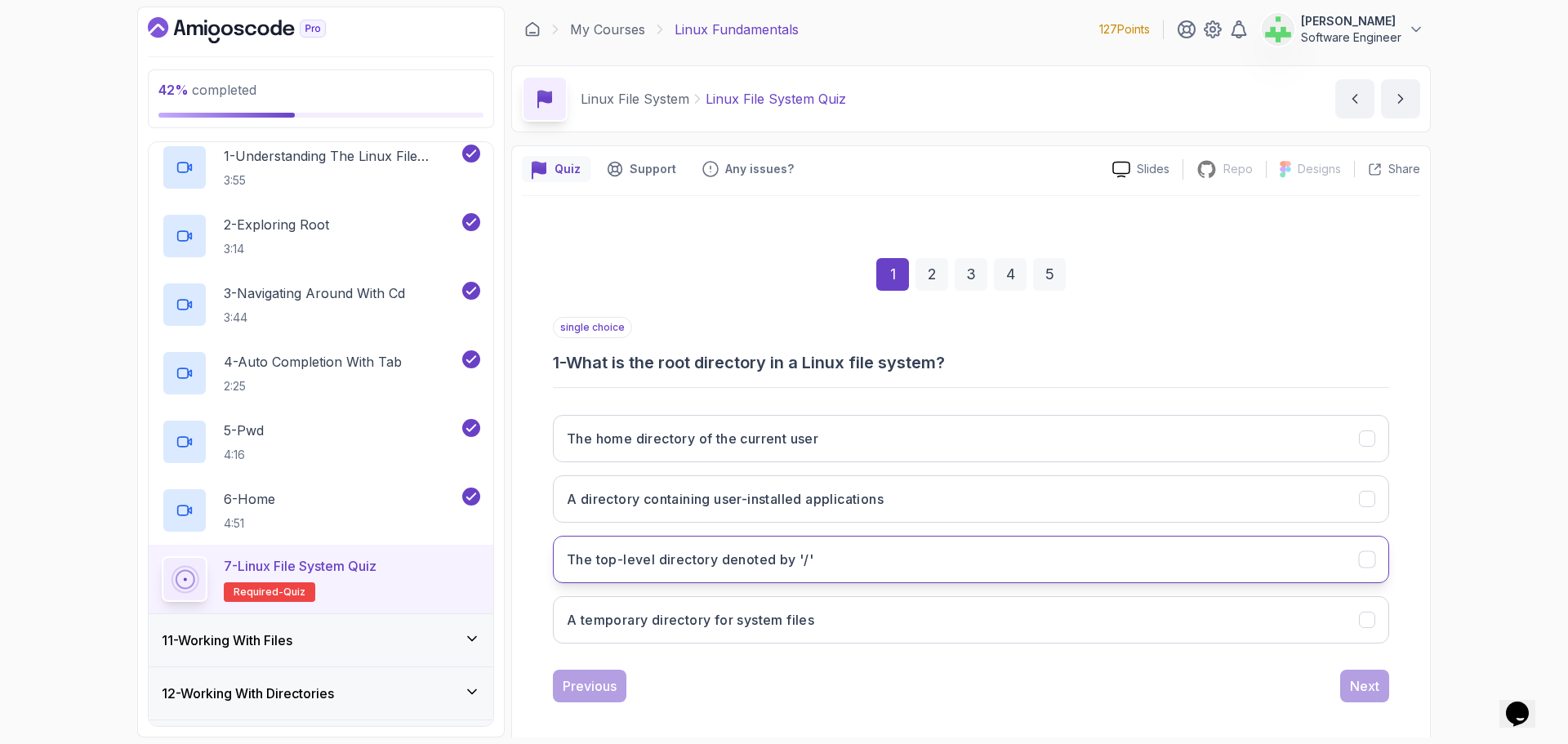
click at [1162, 563] on button "The top-level directory denoted by '/'" at bounding box center [970, 559] width 837 height 47
click at [1372, 686] on div "Next" at bounding box center [1364, 686] width 29 height 19
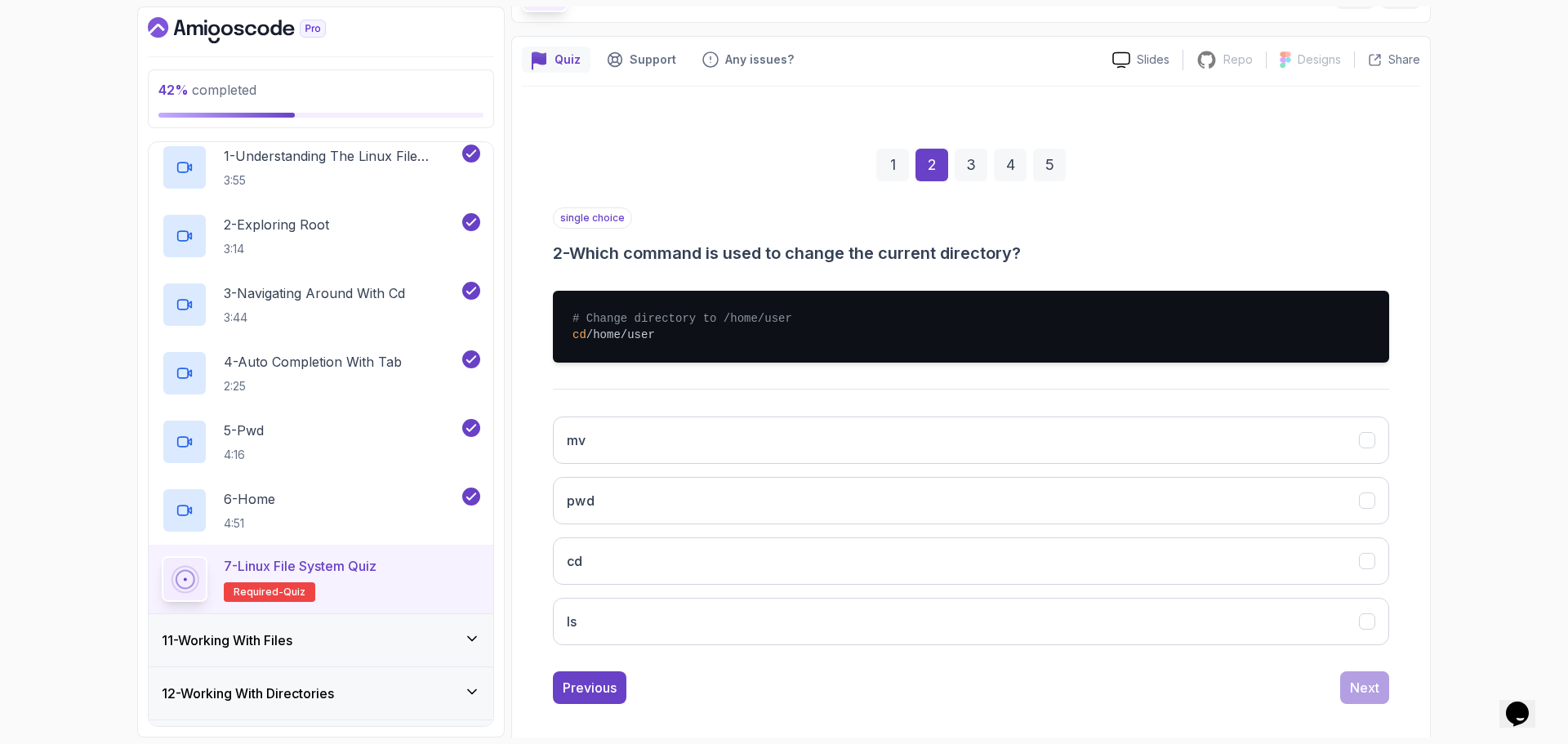
scroll to position [122, 0]
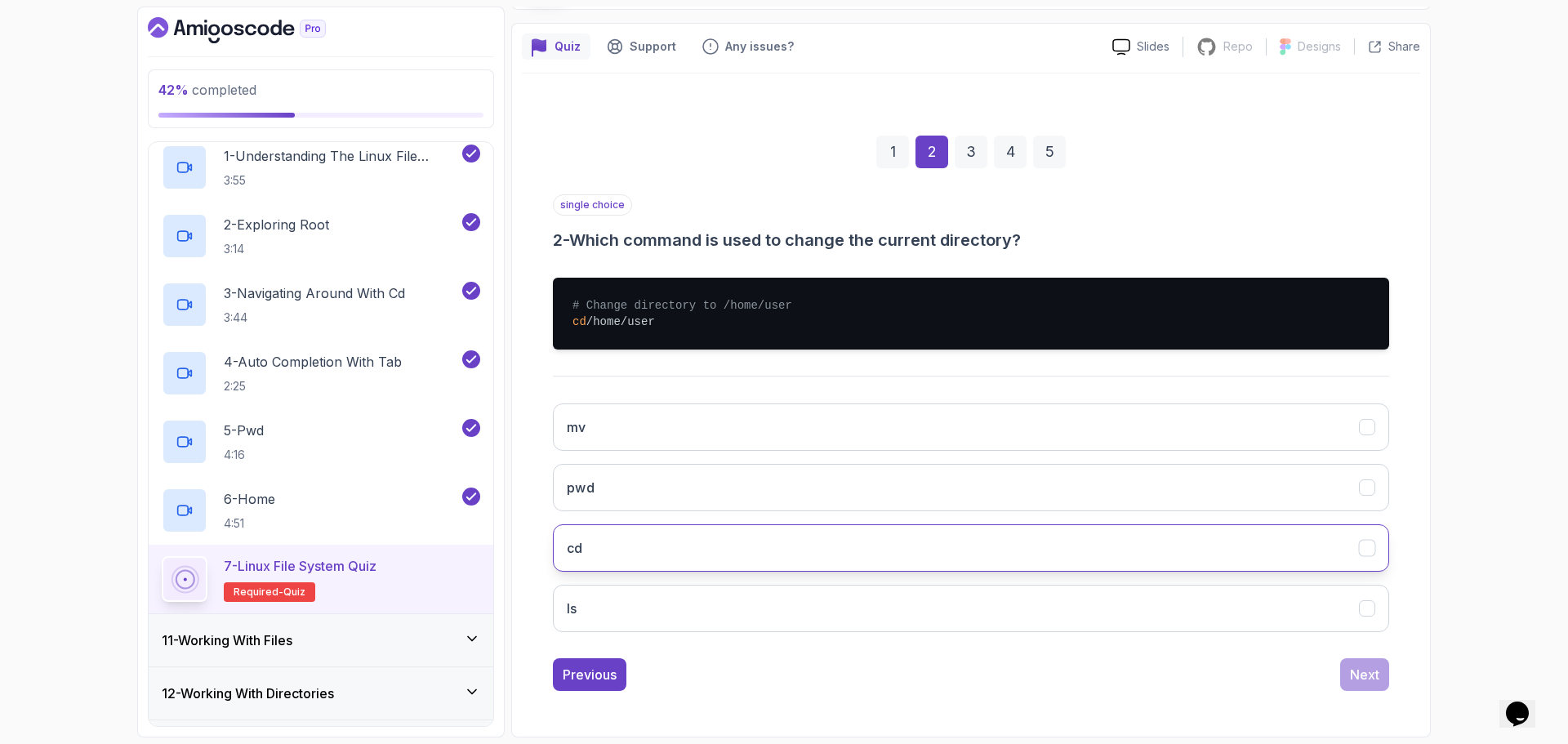
click at [981, 543] on button "cd" at bounding box center [970, 547] width 837 height 47
click at [1365, 678] on div "Next" at bounding box center [1364, 675] width 29 height 19
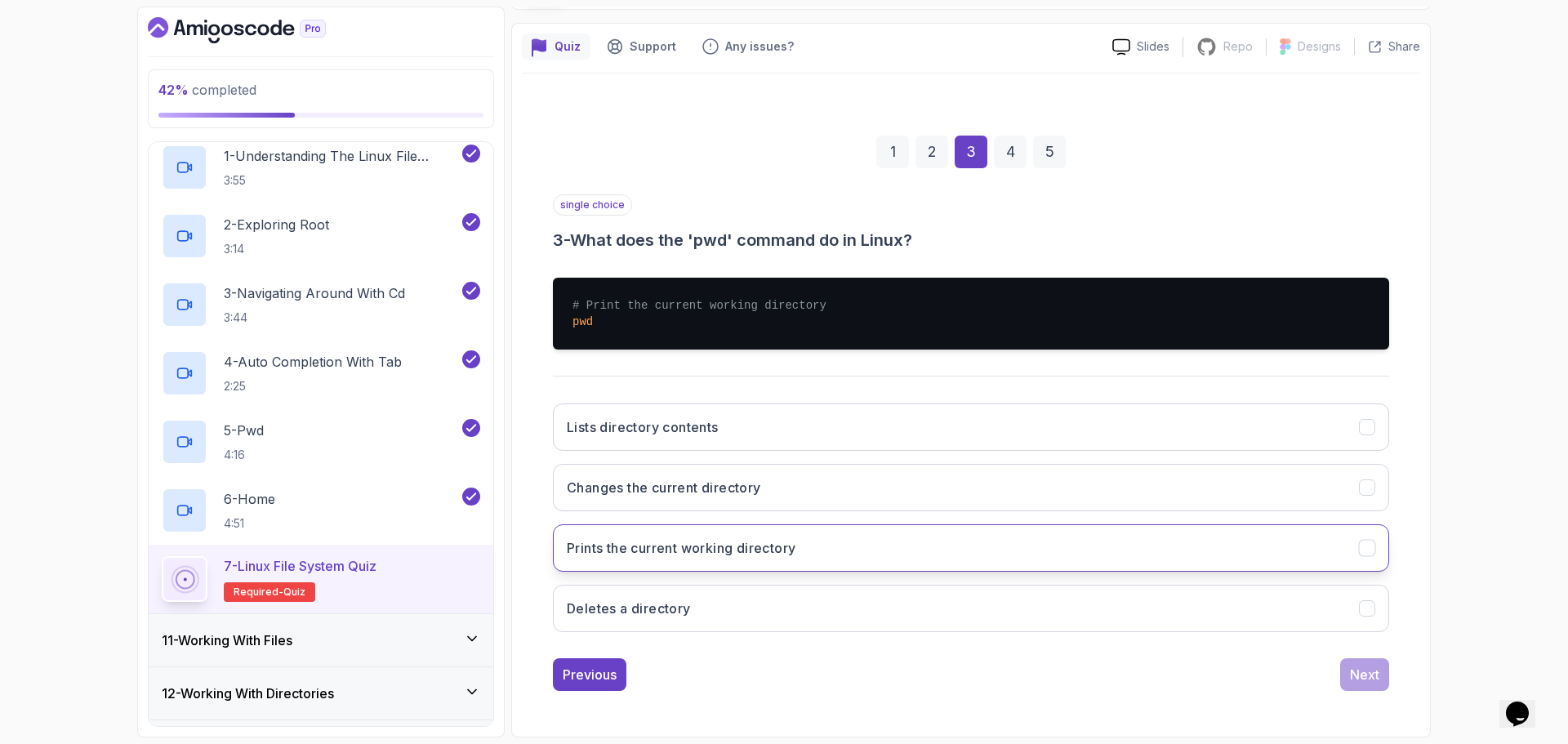
click at [889, 550] on button "Prints the current working directory" at bounding box center [970, 547] width 837 height 47
click at [1371, 678] on div "Next" at bounding box center [1364, 675] width 29 height 19
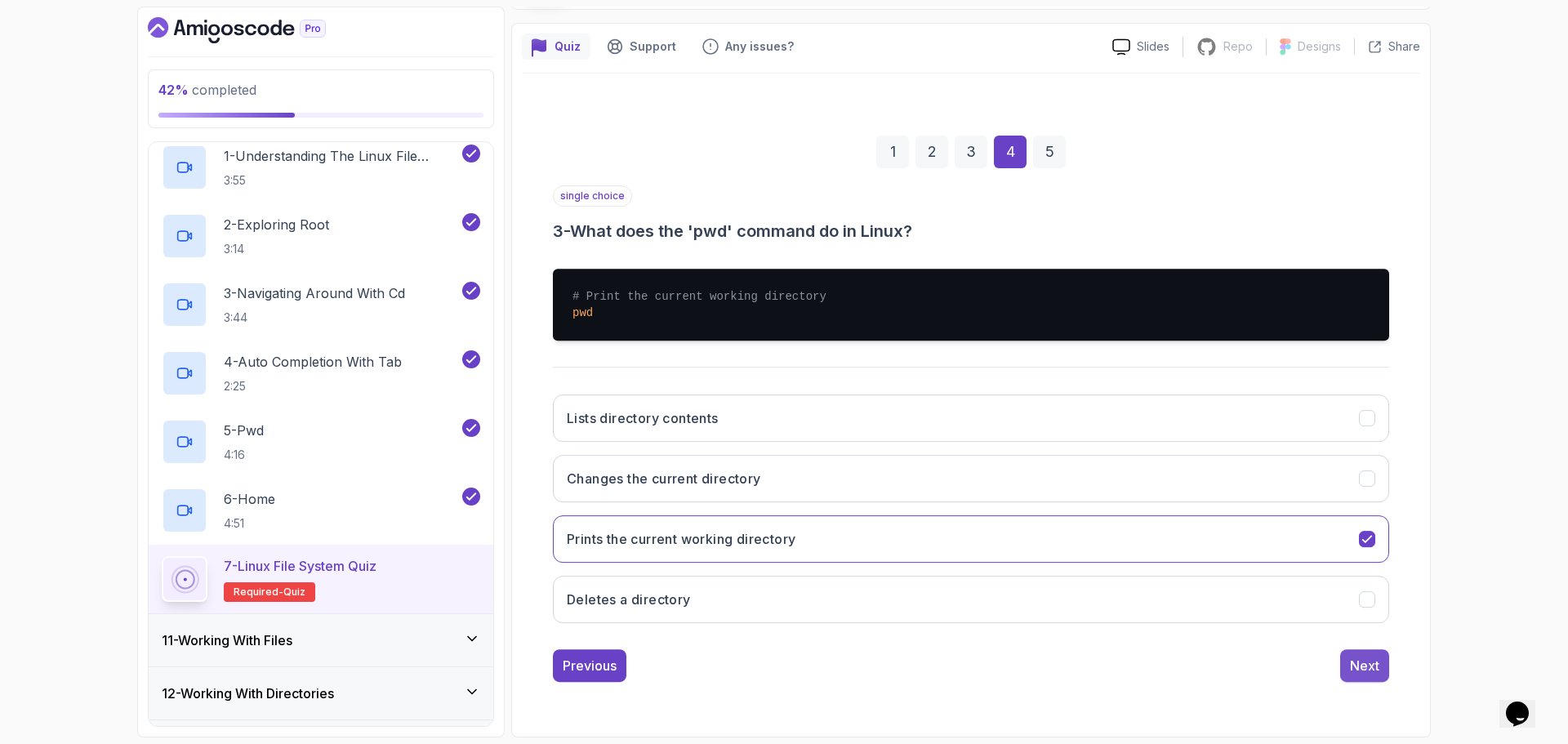
scroll to position [12, 0]
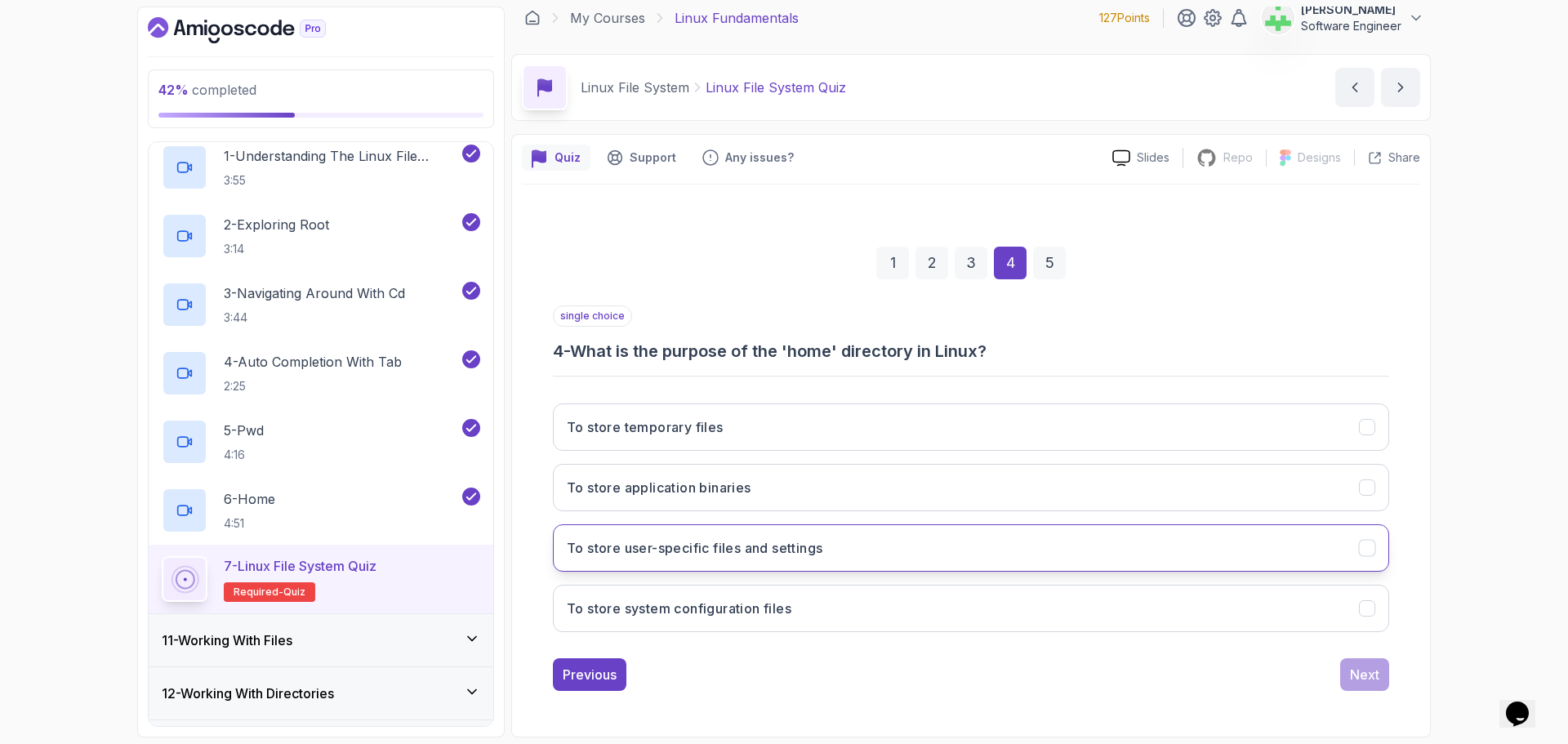
click at [756, 550] on h3 "To store user-specific files and settings" at bounding box center [694, 548] width 256 height 19
click at [1373, 675] on div "Next" at bounding box center [1364, 675] width 29 height 19
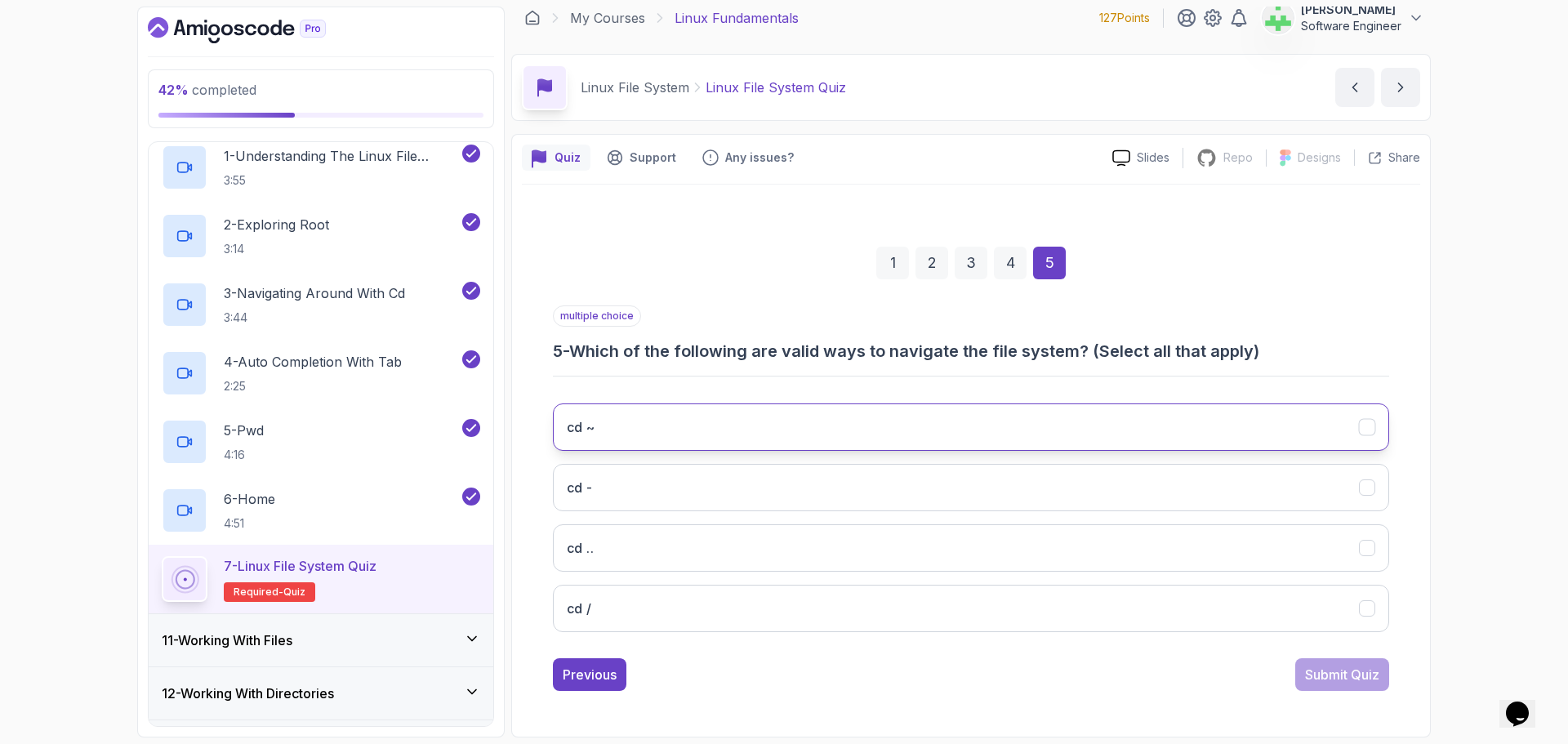
click at [668, 425] on button "cd ~" at bounding box center [970, 427] width 837 height 47
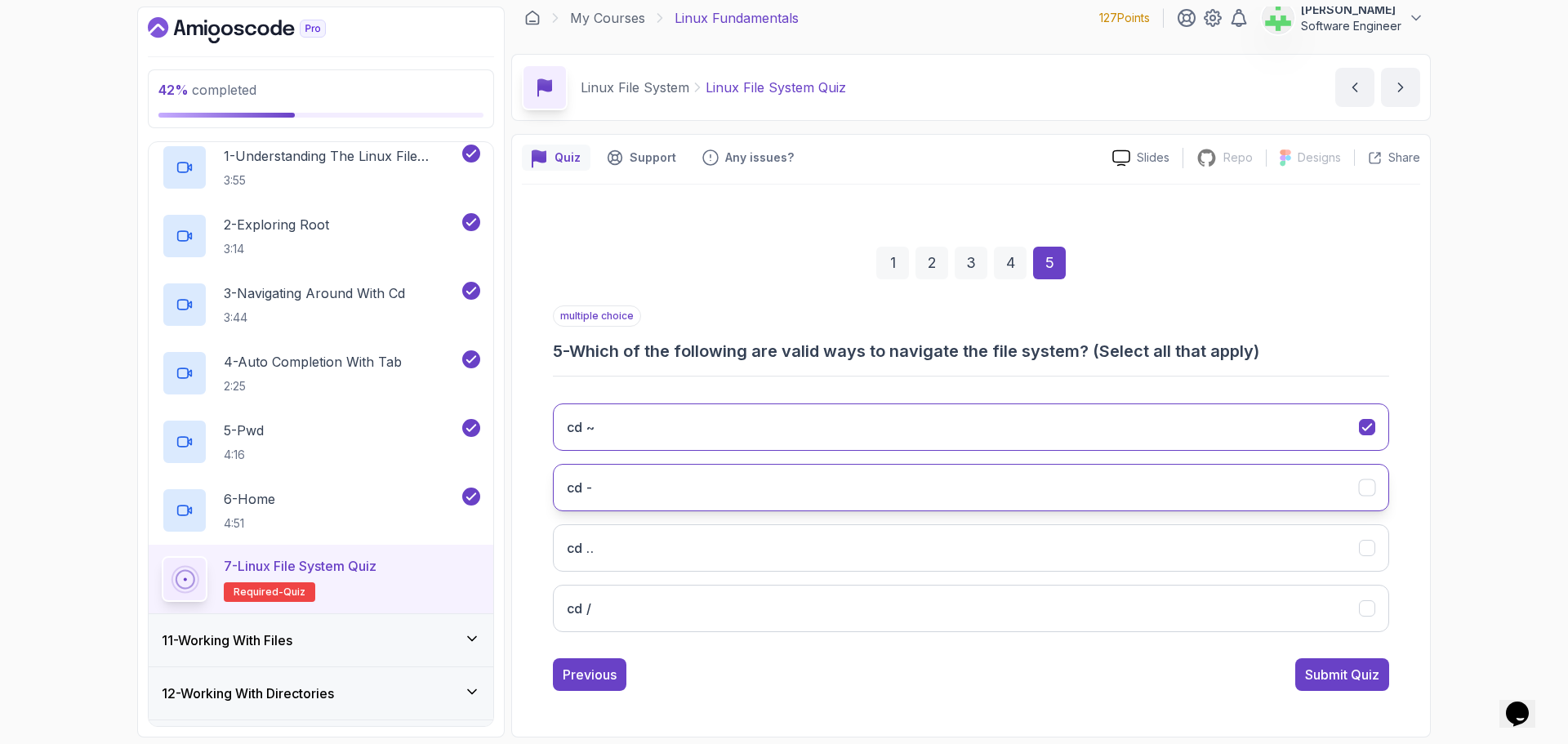
click at [668, 482] on button "cd -" at bounding box center [970, 487] width 837 height 47
click at [669, 549] on button "cd .." at bounding box center [970, 547] width 837 height 47
click at [668, 610] on button "cd /" at bounding box center [970, 608] width 837 height 47
click at [1363, 678] on div "Submit Quiz" at bounding box center [1342, 675] width 74 height 19
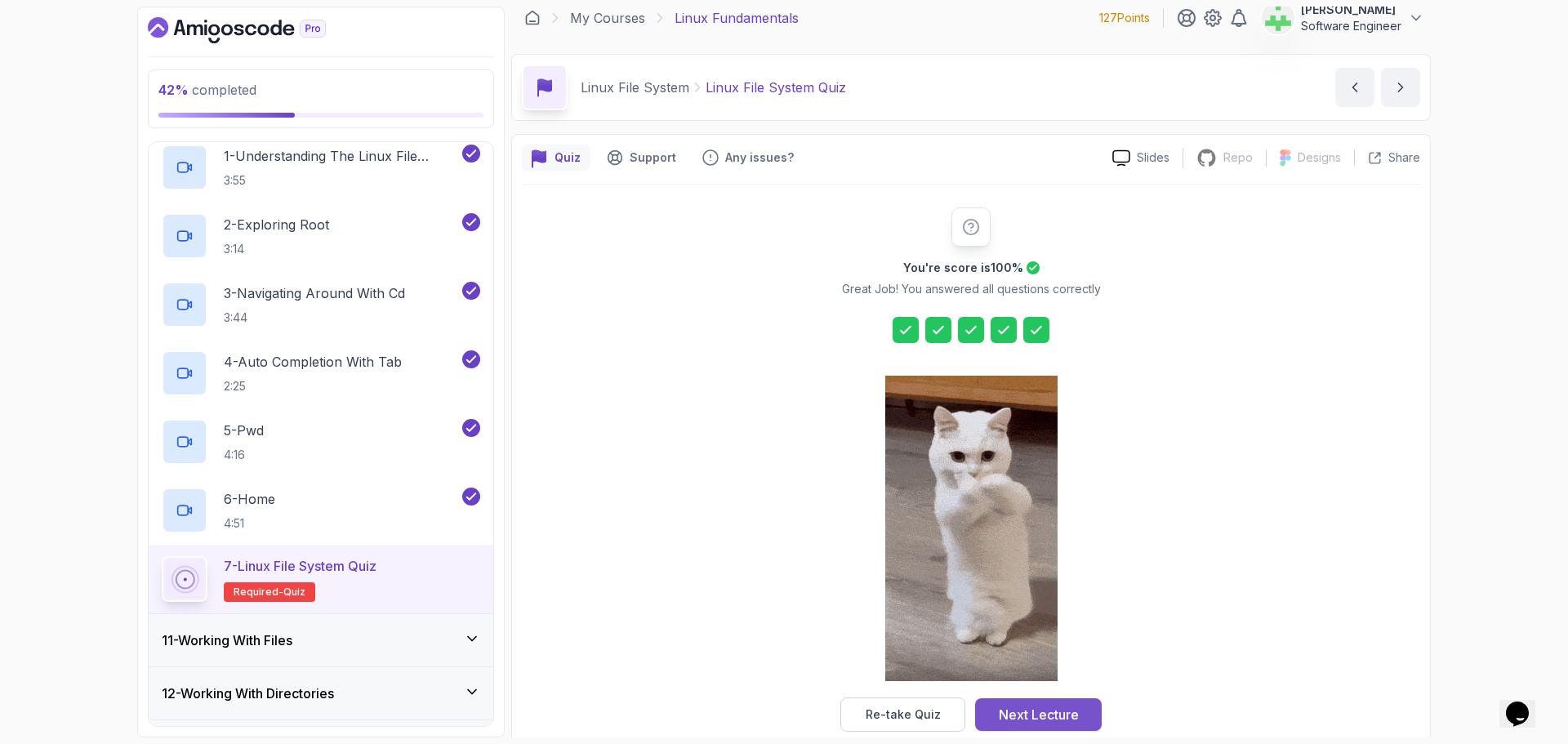
click at [1051, 710] on div "Next Lecture" at bounding box center [1039, 715] width 80 height 19
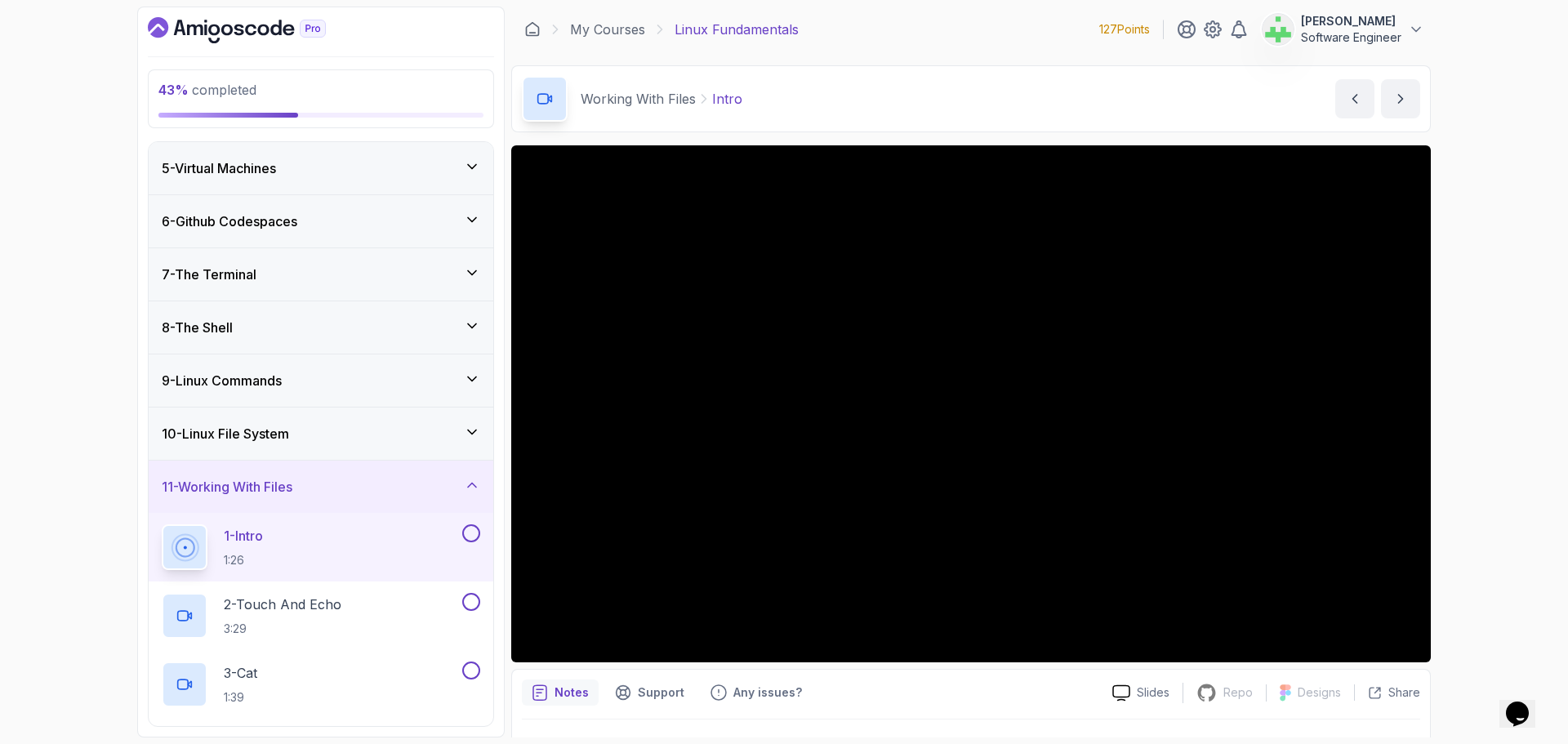
click at [313, 436] on div "10 - Linux File System" at bounding box center [321, 434] width 319 height 19
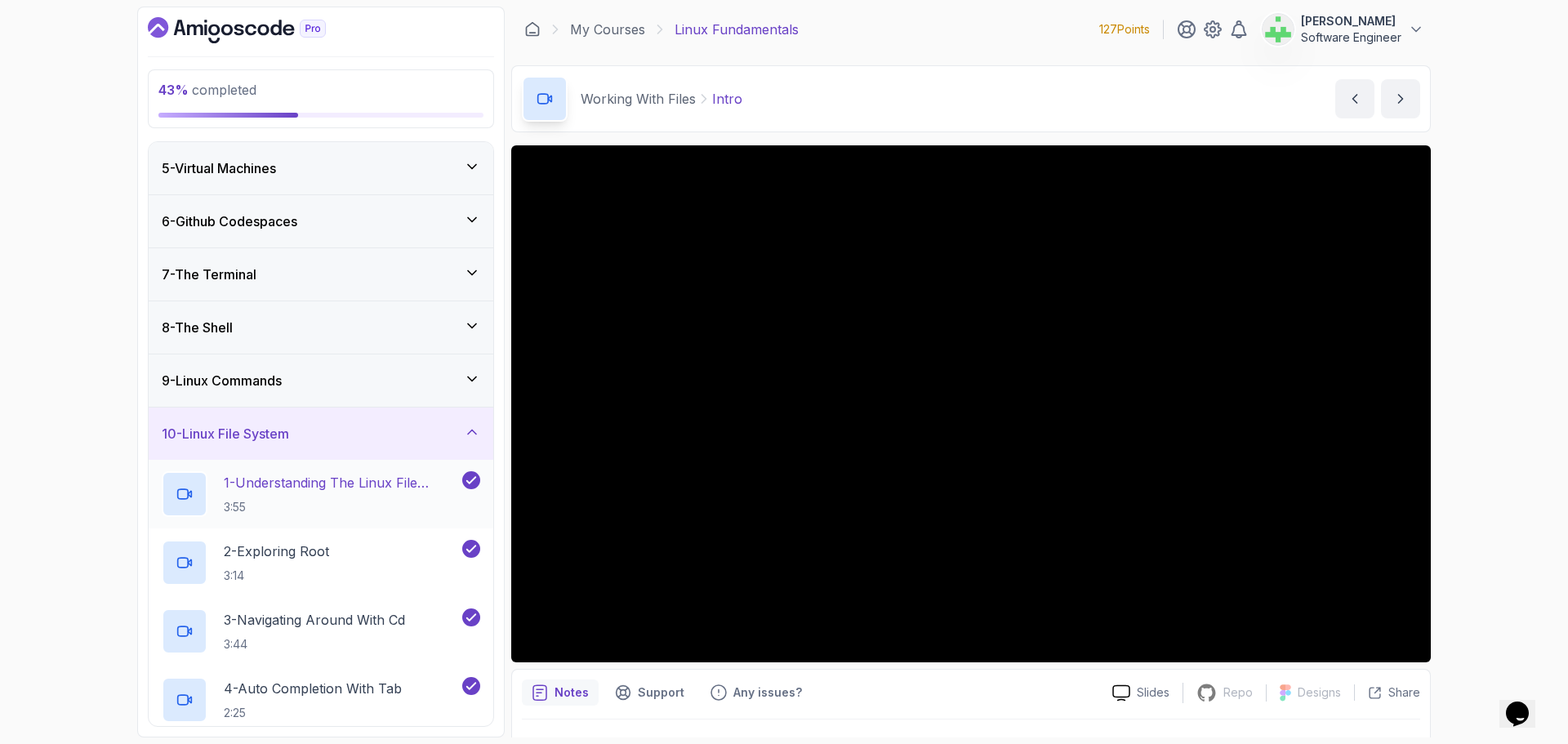
click at [297, 487] on p "1 - Understanding The Linux File System" at bounding box center [342, 483] width 236 height 19
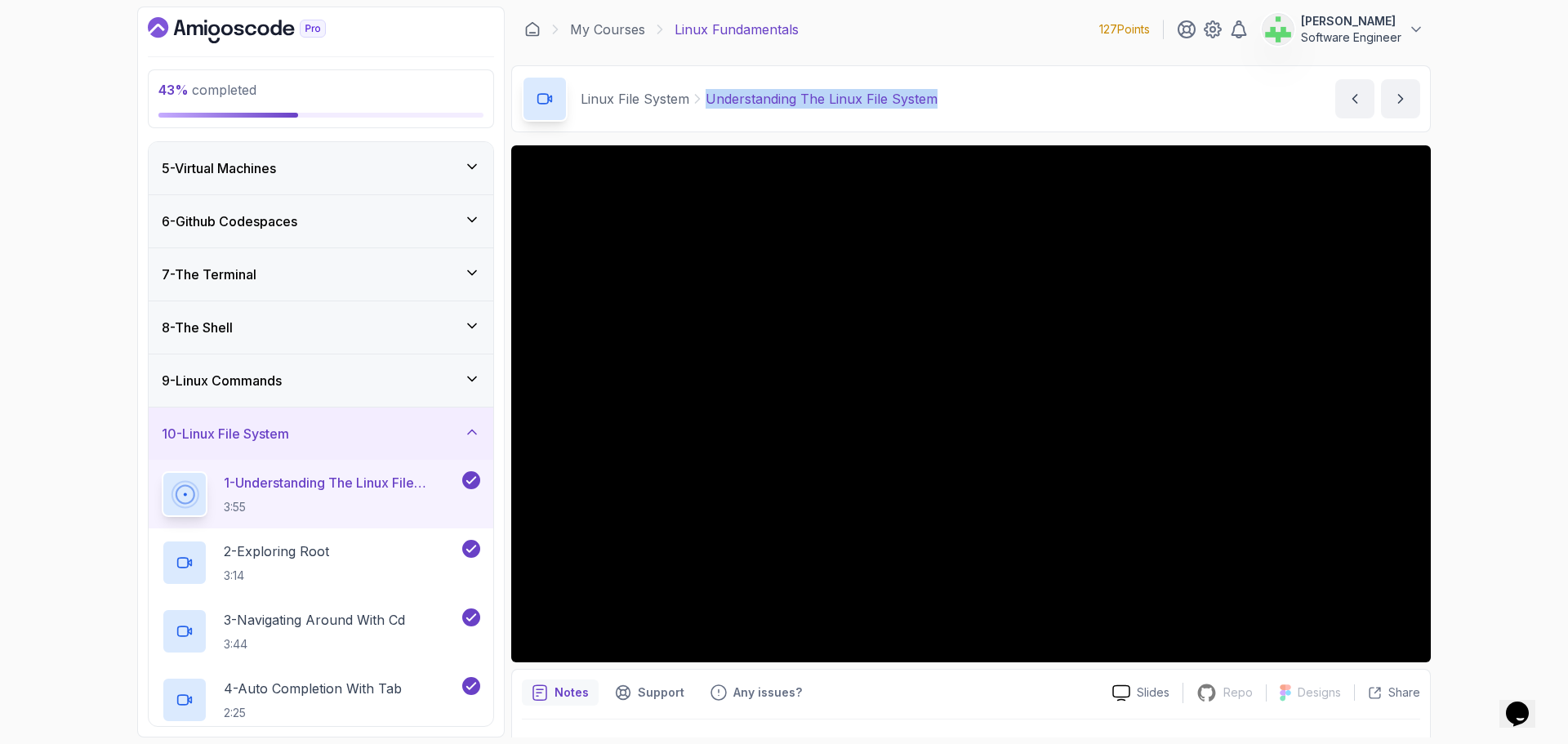
drag, startPoint x: 946, startPoint y: 94, endPoint x: 707, endPoint y: 107, distance: 239.4
click at [707, 107] on div "Linux File System Understanding The Linux File System Understanding The Linux F…" at bounding box center [970, 99] width 920 height 67
copy p "Understanding The Linux File System"
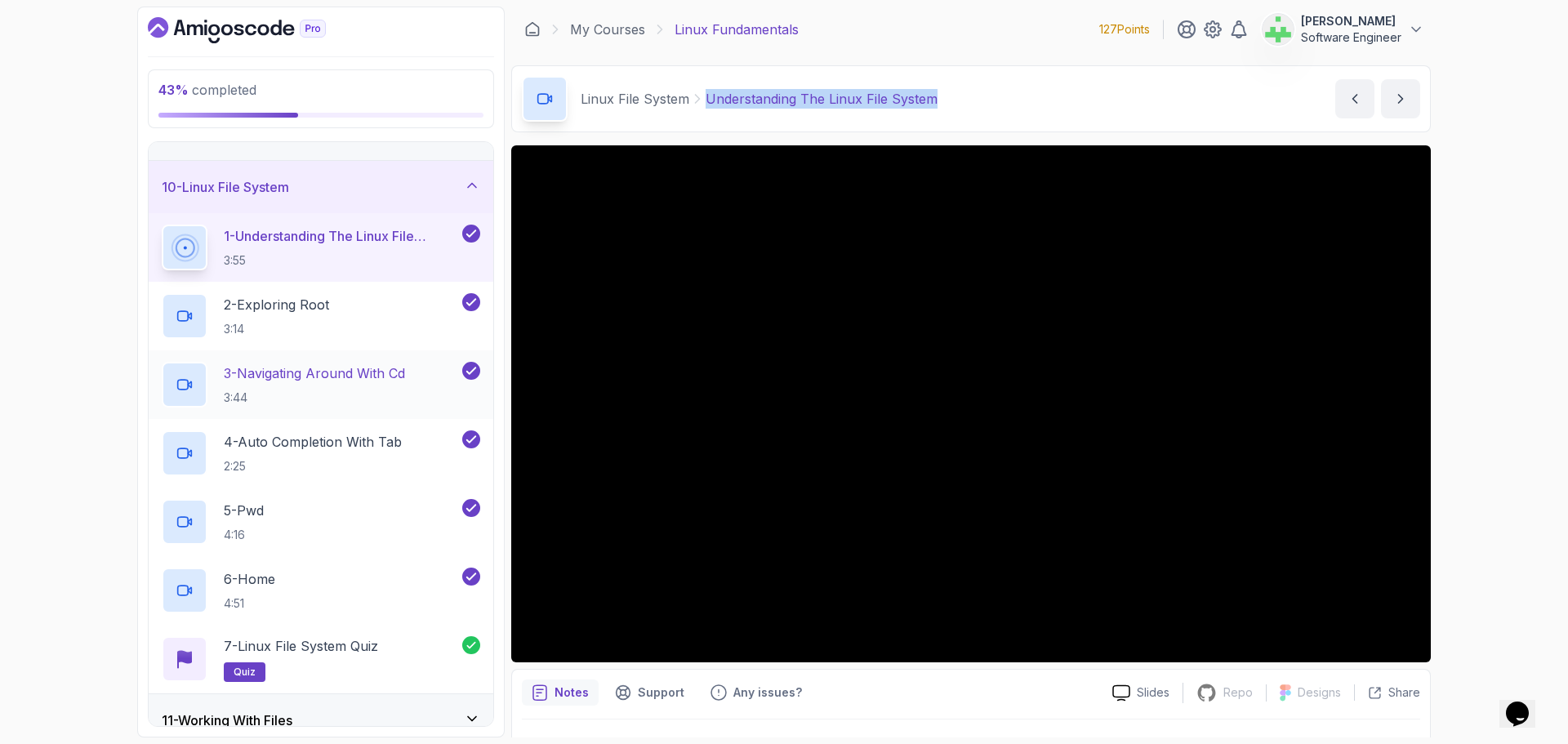
scroll to position [458, 0]
click at [464, 180] on icon at bounding box center [472, 187] width 16 height 16
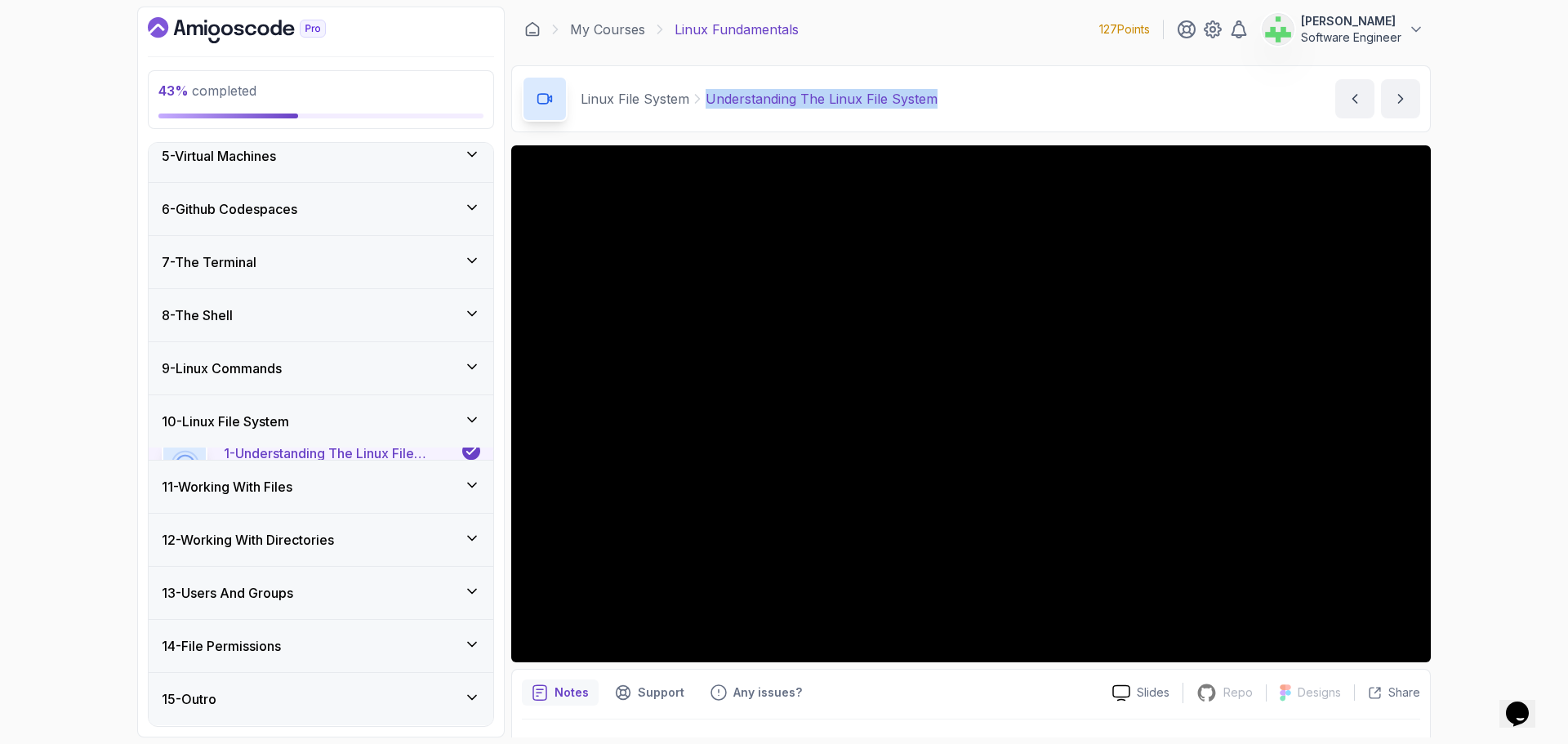
scroll to position [213, 0]
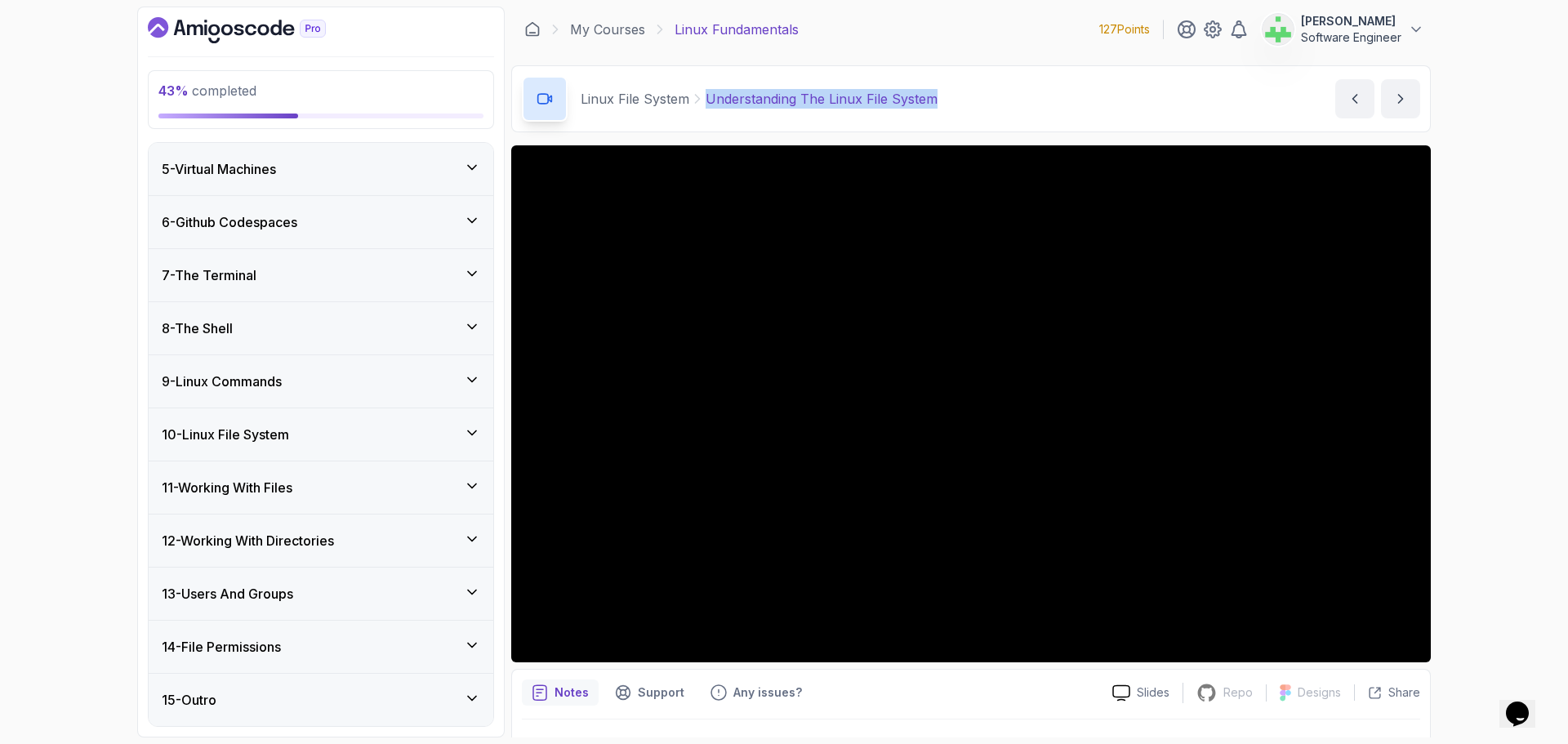
click at [443, 482] on div "11 - Working With Files" at bounding box center [321, 488] width 319 height 19
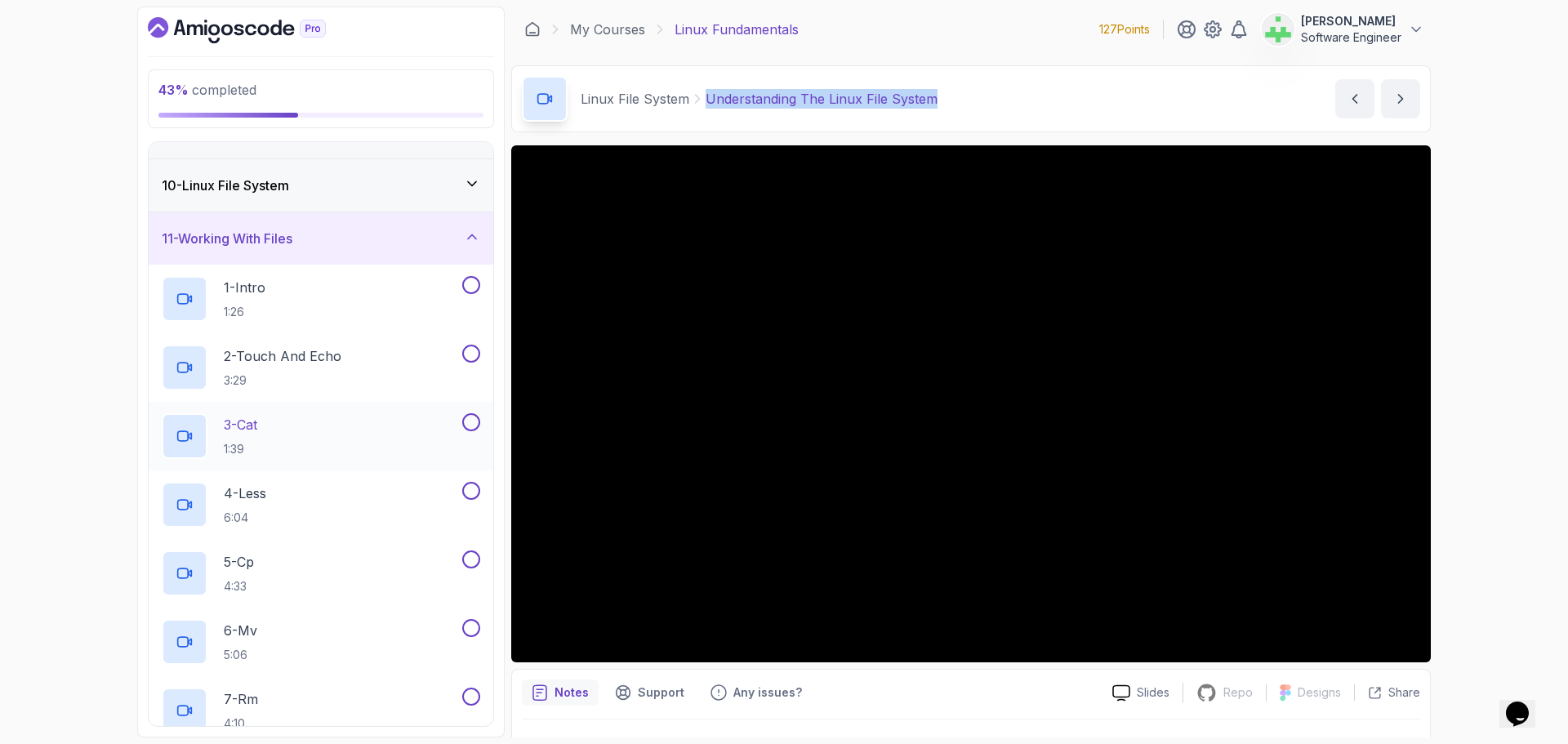
scroll to position [421, 0]
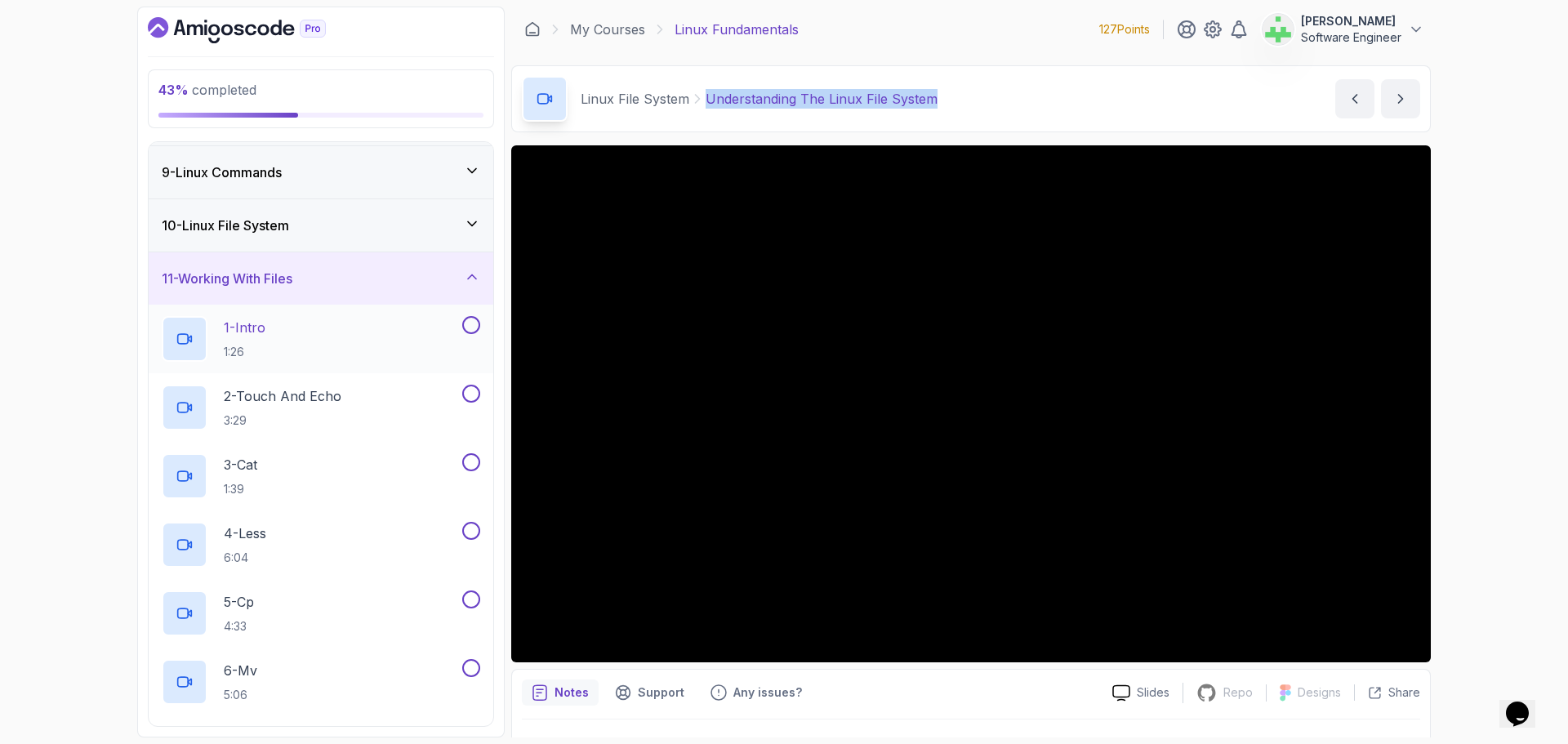
click at [321, 321] on div "1 - Intro 1:26" at bounding box center [311, 339] width 297 height 46
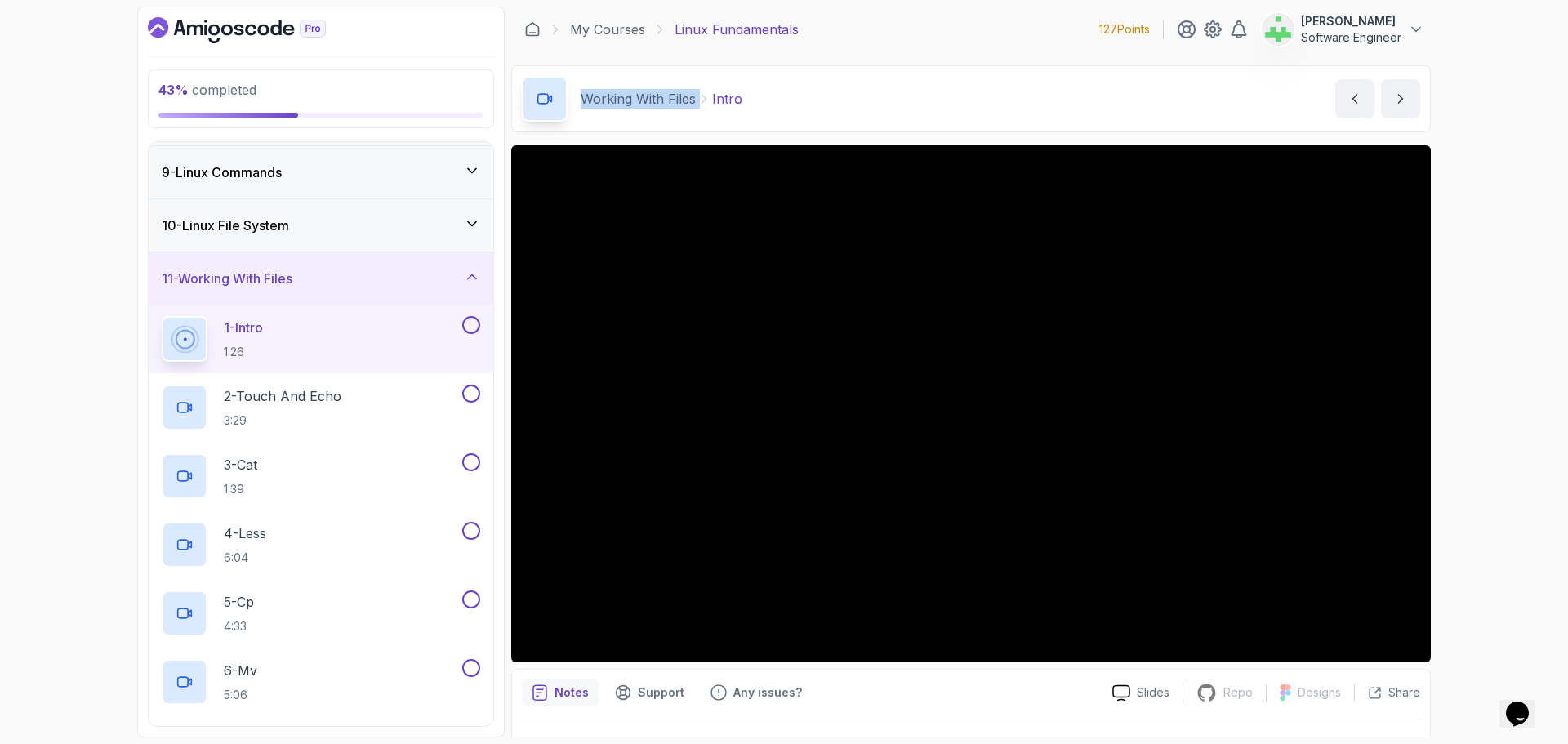
drag, startPoint x: 572, startPoint y: 96, endPoint x: 699, endPoint y: 103, distance: 127.2
click at [699, 103] on div "Working With Files Intro" at bounding box center [631, 99] width 220 height 46
copy div "Working With Files"
click at [786, 106] on div "Working With Files Intro Intro by [PERSON_NAME]" at bounding box center [970, 99] width 920 height 67
drag, startPoint x: 760, startPoint y: 100, endPoint x: 711, endPoint y: 110, distance: 50.0
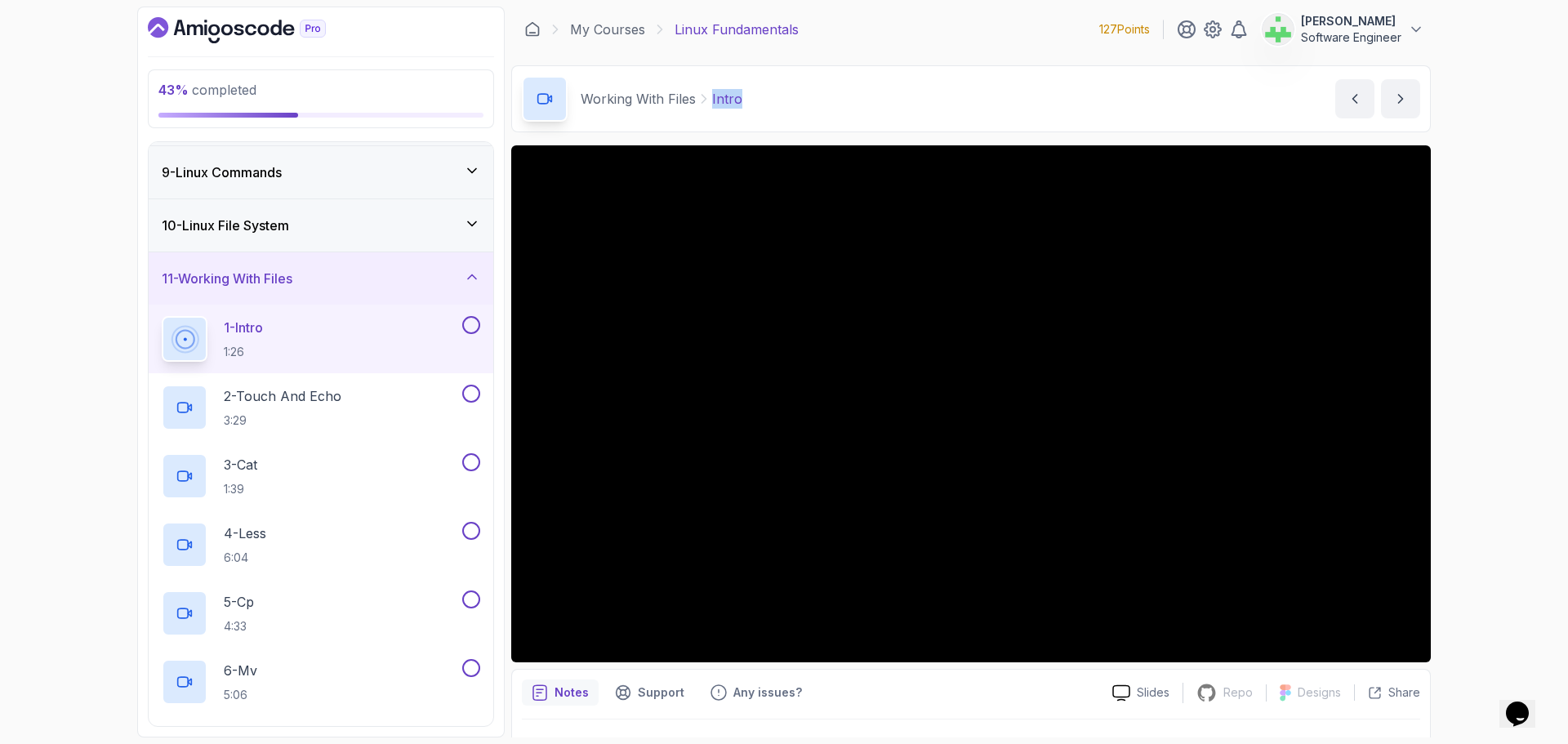
click at [711, 110] on div "Working With Files Intro Intro by [PERSON_NAME]" at bounding box center [970, 99] width 920 height 67
copy p "Intro"
click at [859, 97] on div "Working With Files Intro Intro by [PERSON_NAME]" at bounding box center [970, 99] width 920 height 67
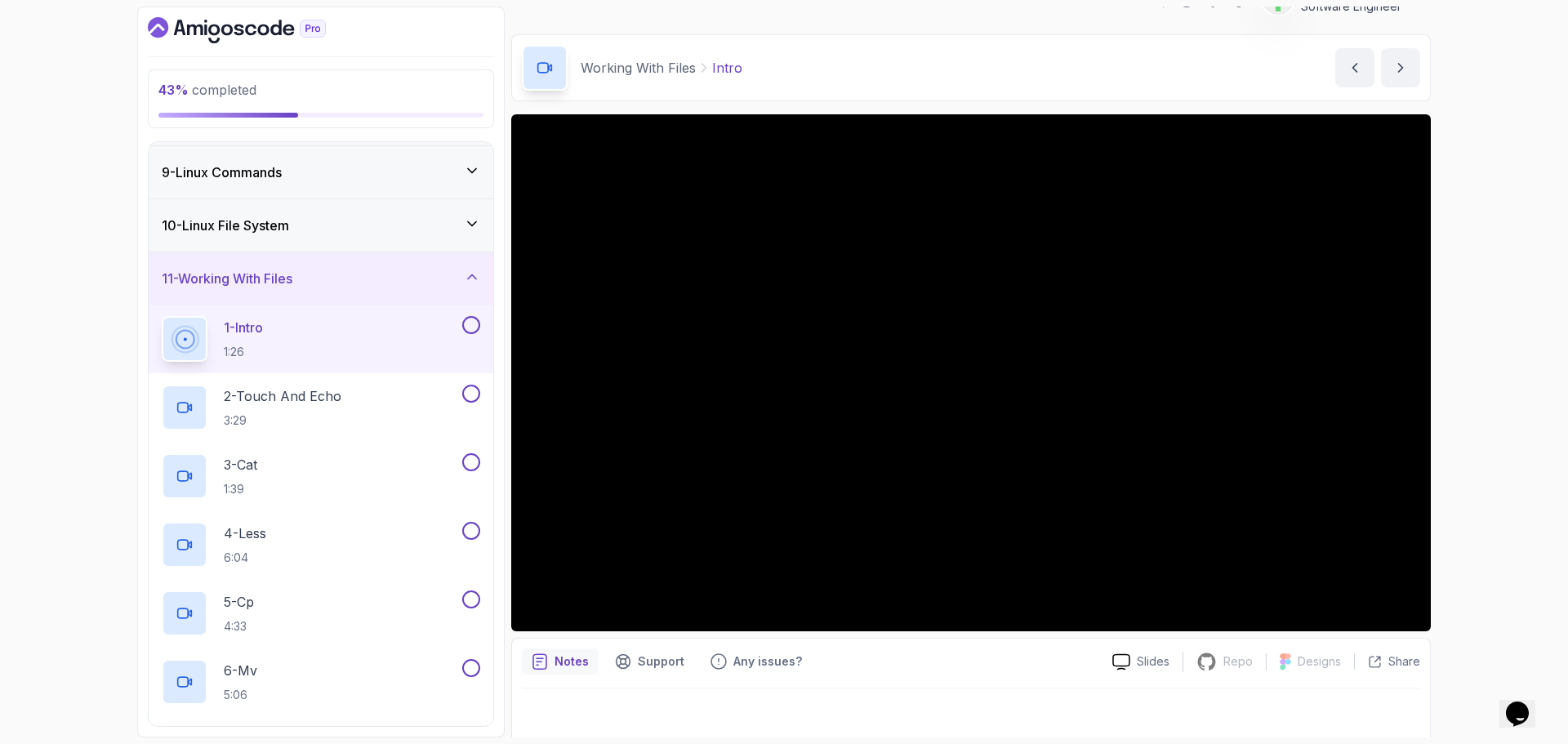
scroll to position [38, 0]
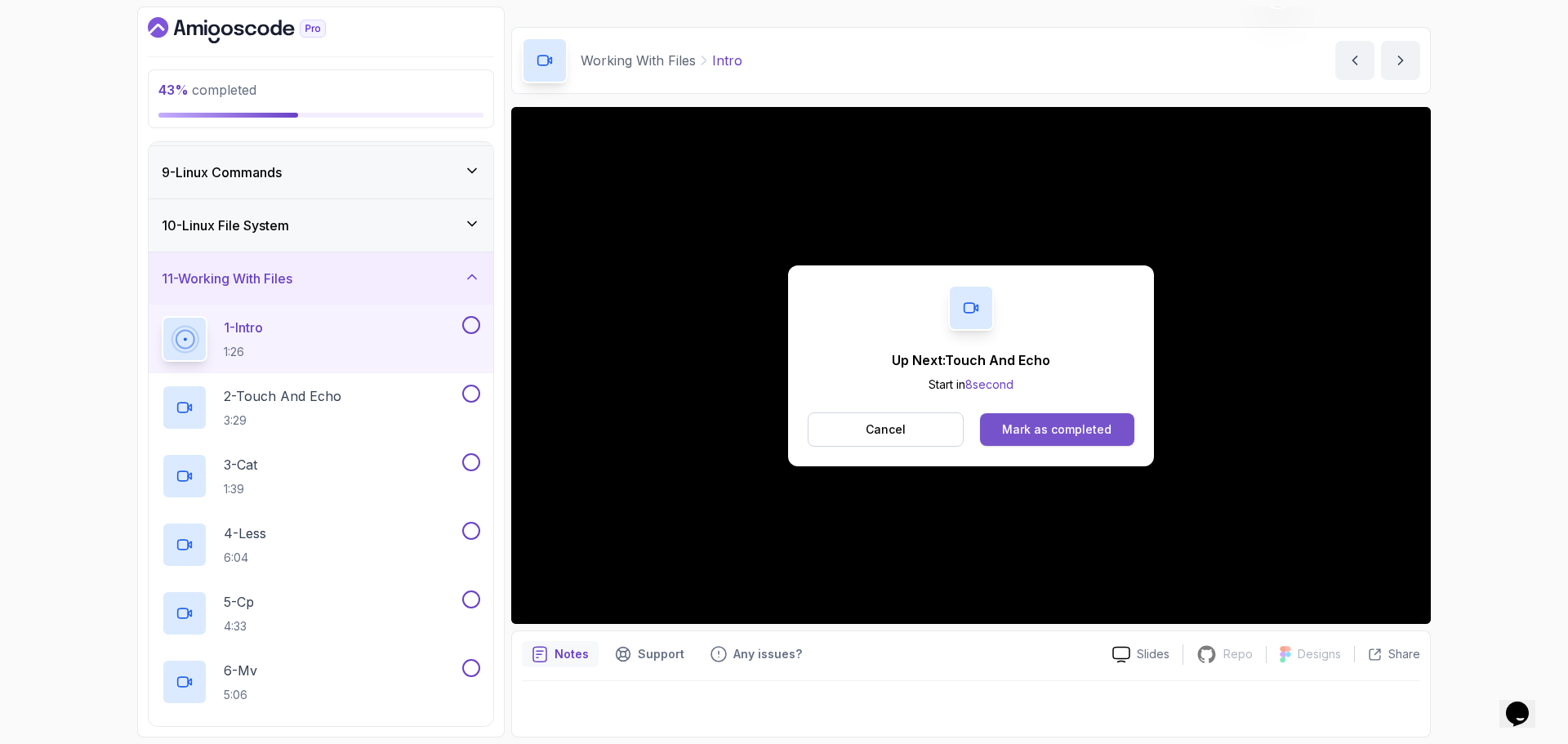
click at [1087, 433] on div "Mark as completed" at bounding box center [1057, 430] width 110 height 16
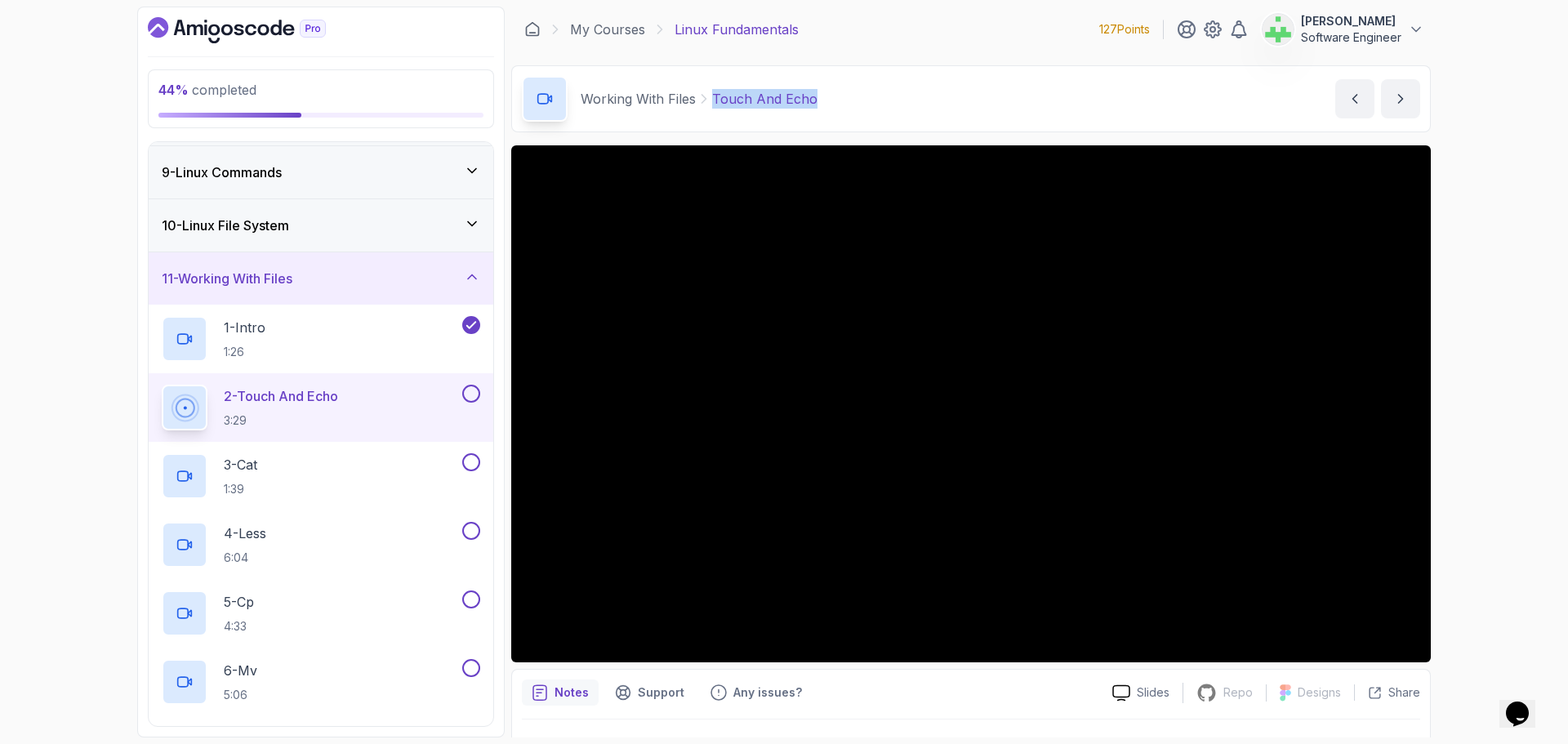
drag, startPoint x: 825, startPoint y: 103, endPoint x: 713, endPoint y: 112, distance: 112.4
click at [713, 112] on div "Working With Files Touch And Echo Touch And Echo by [PERSON_NAME]" at bounding box center [970, 99] width 920 height 67
copy p "Touch And Echo"
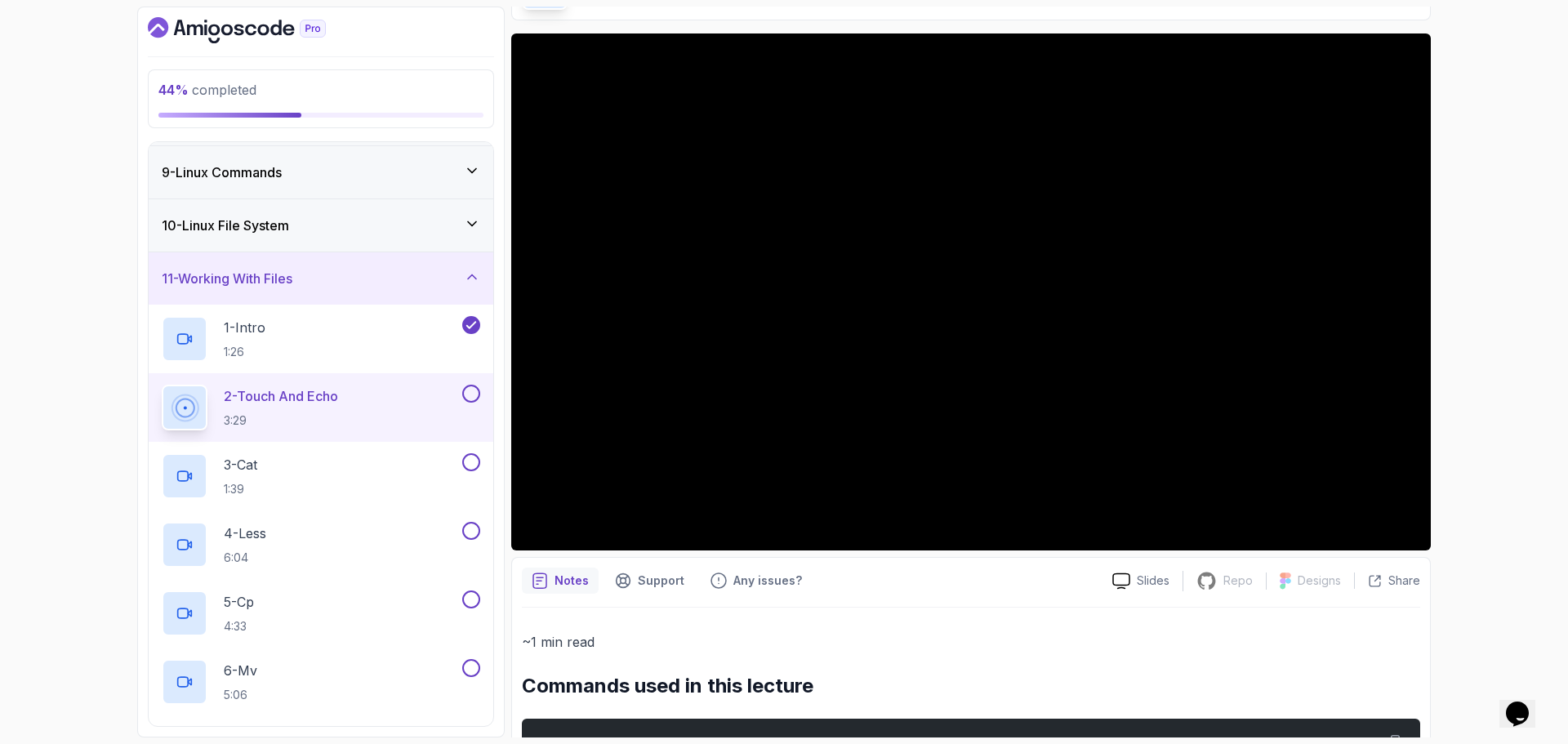
scroll to position [399, 0]
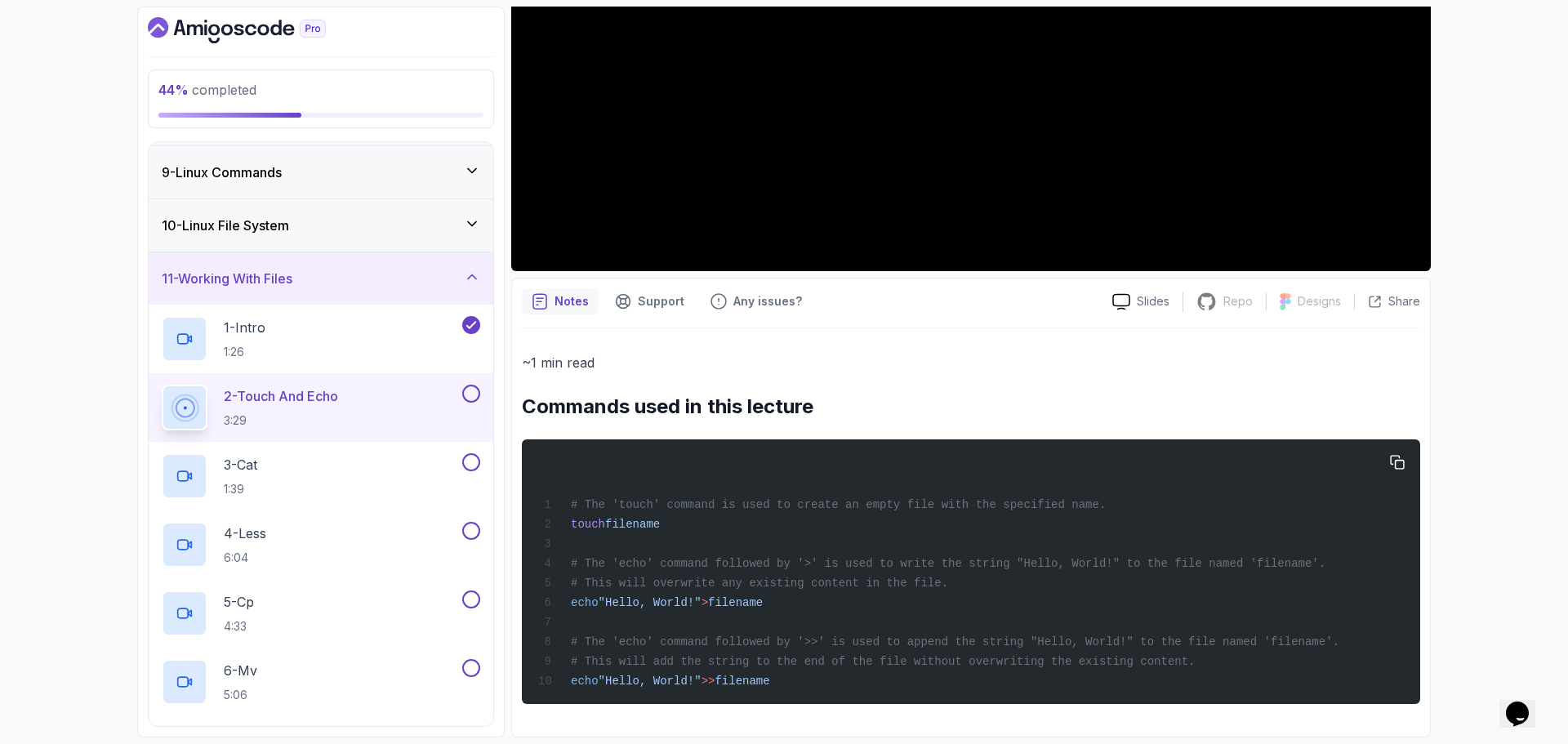
drag, startPoint x: 521, startPoint y: 404, endPoint x: 810, endPoint y: 683, distance: 401.7
click at [810, 683] on div "Notes Support Any issues? Slides Repo Repository not available Designs Design n…" at bounding box center [970, 508] width 920 height 460
click at [823, 601] on div "# The 'touch' command is used to create an empty file with the specified name. …" at bounding box center [970, 571] width 872 height 245
drag, startPoint x: 525, startPoint y: 402, endPoint x: 900, endPoint y: 390, distance: 375.2
click at [900, 394] on h2 "Commands used in this lecture" at bounding box center [970, 407] width 899 height 27
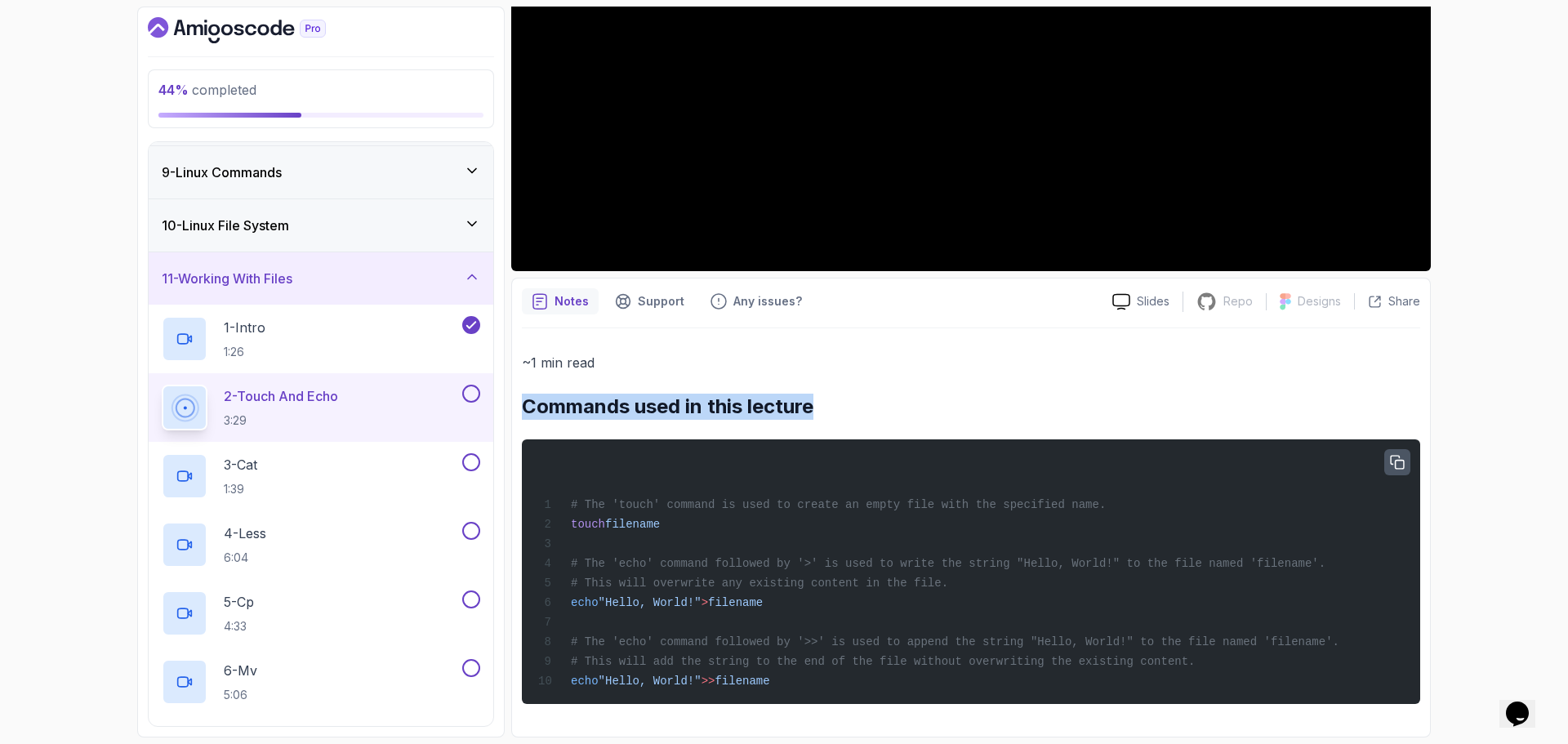
click at [1401, 456] on icon "button" at bounding box center [1397, 463] width 15 height 15
click at [792, 399] on h2 "Commands used in this lecture" at bounding box center [970, 407] width 899 height 27
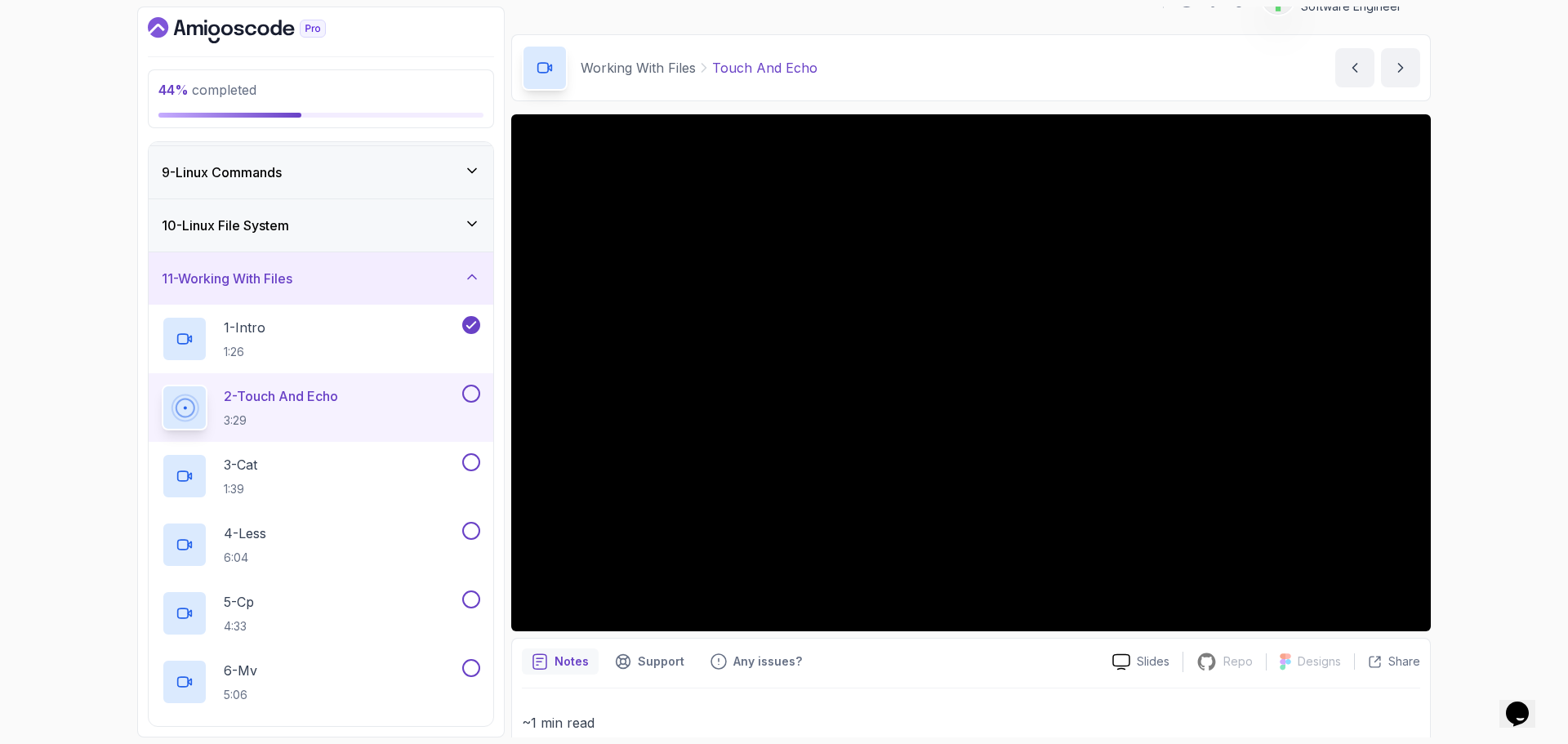
scroll to position [0, 0]
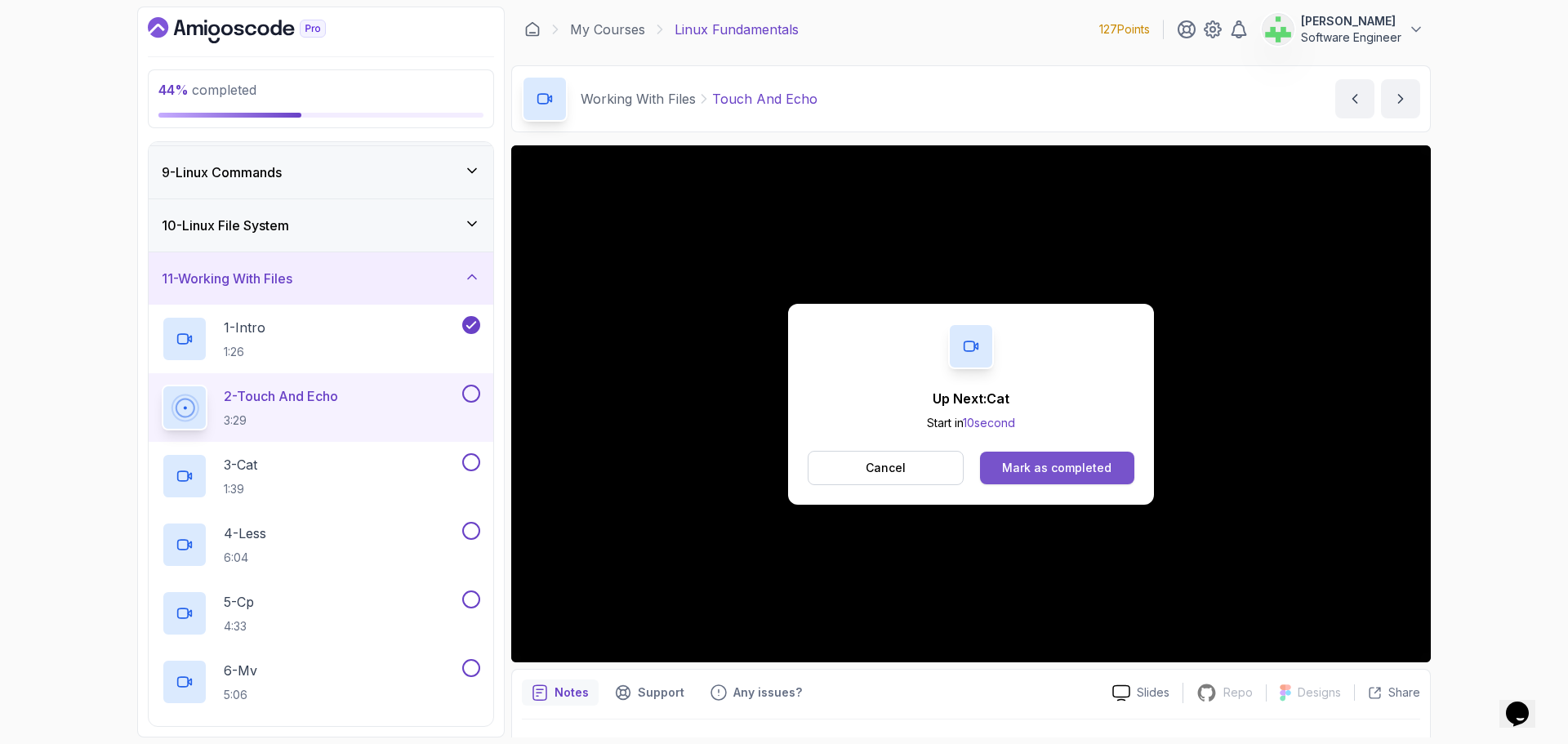
click at [1097, 470] on div "Mark as completed" at bounding box center [1057, 468] width 110 height 16
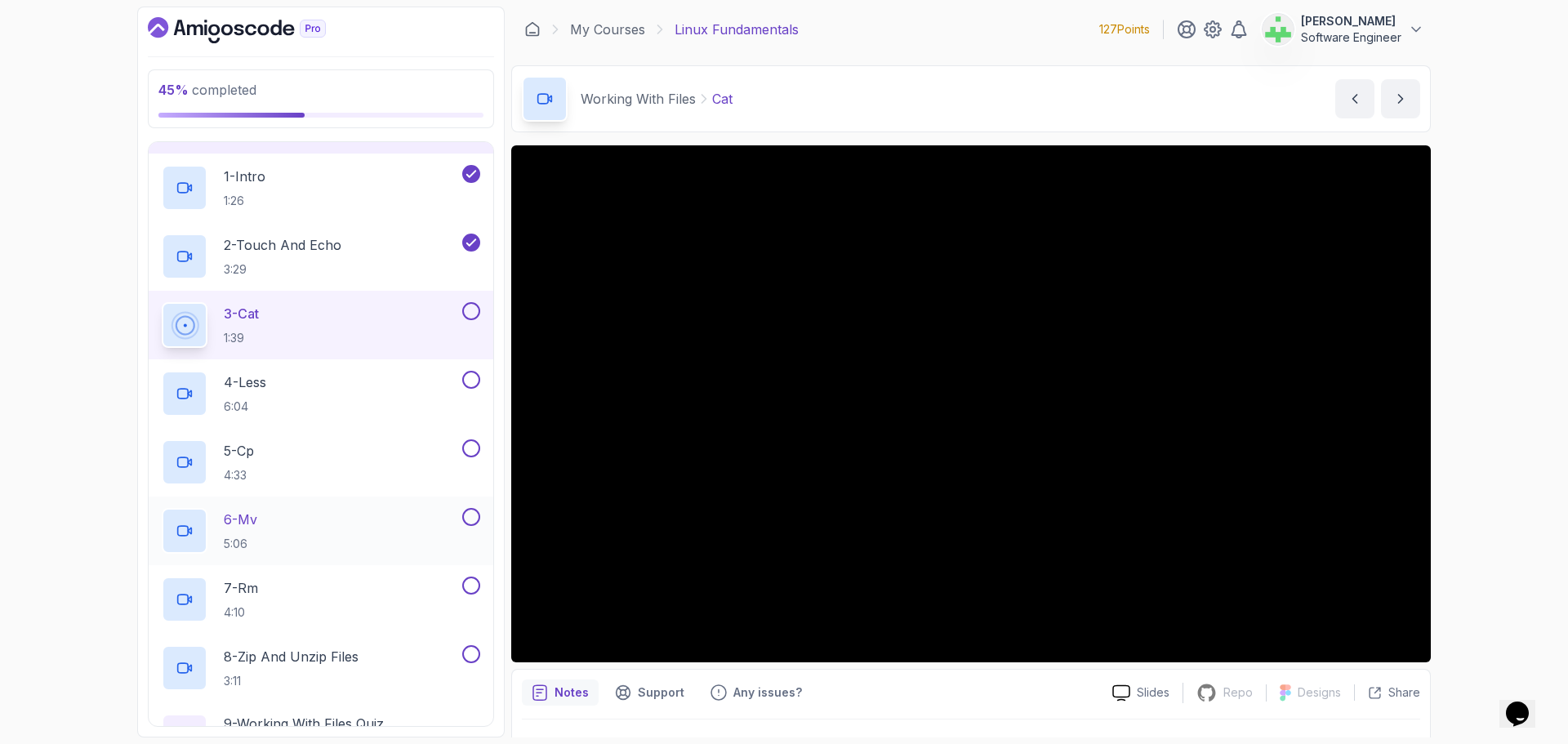
scroll to position [490, 0]
